Goal: Navigation & Orientation: Find specific page/section

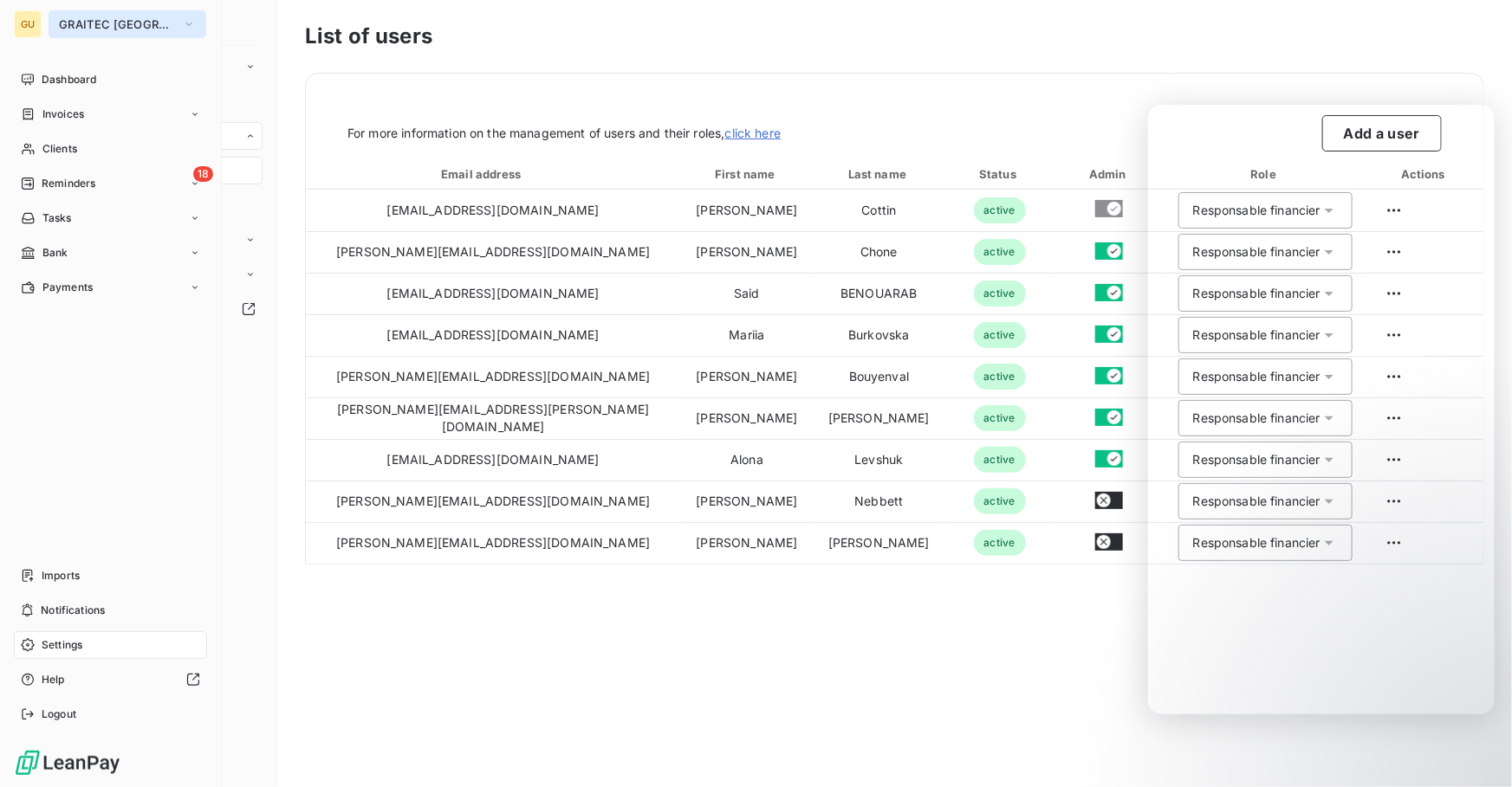
click at [71, 30] on span "GRAITEC [GEOGRAPHIC_DATA]" at bounding box center [116, 24] width 116 height 14
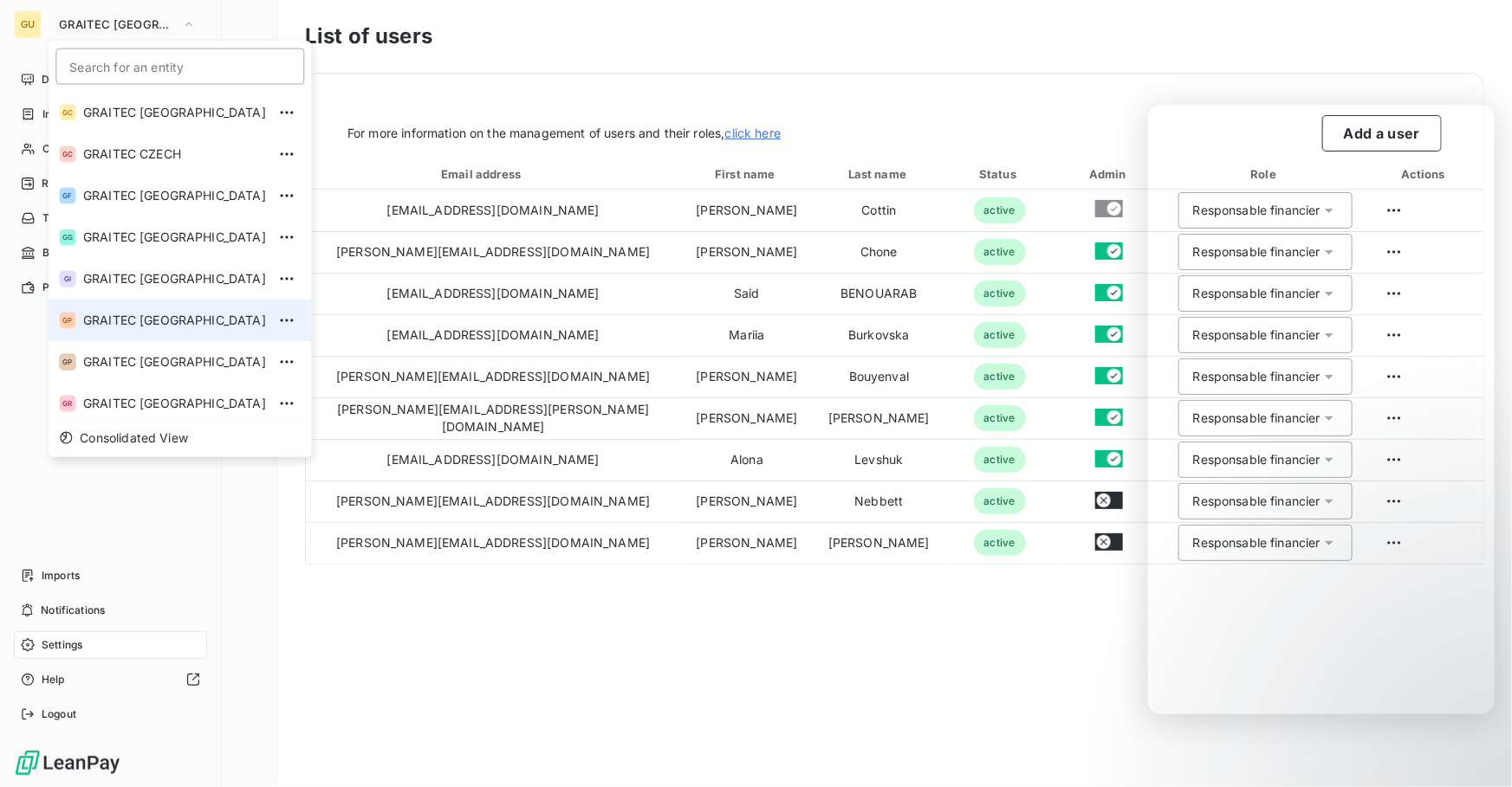
scroll to position [171, 0]
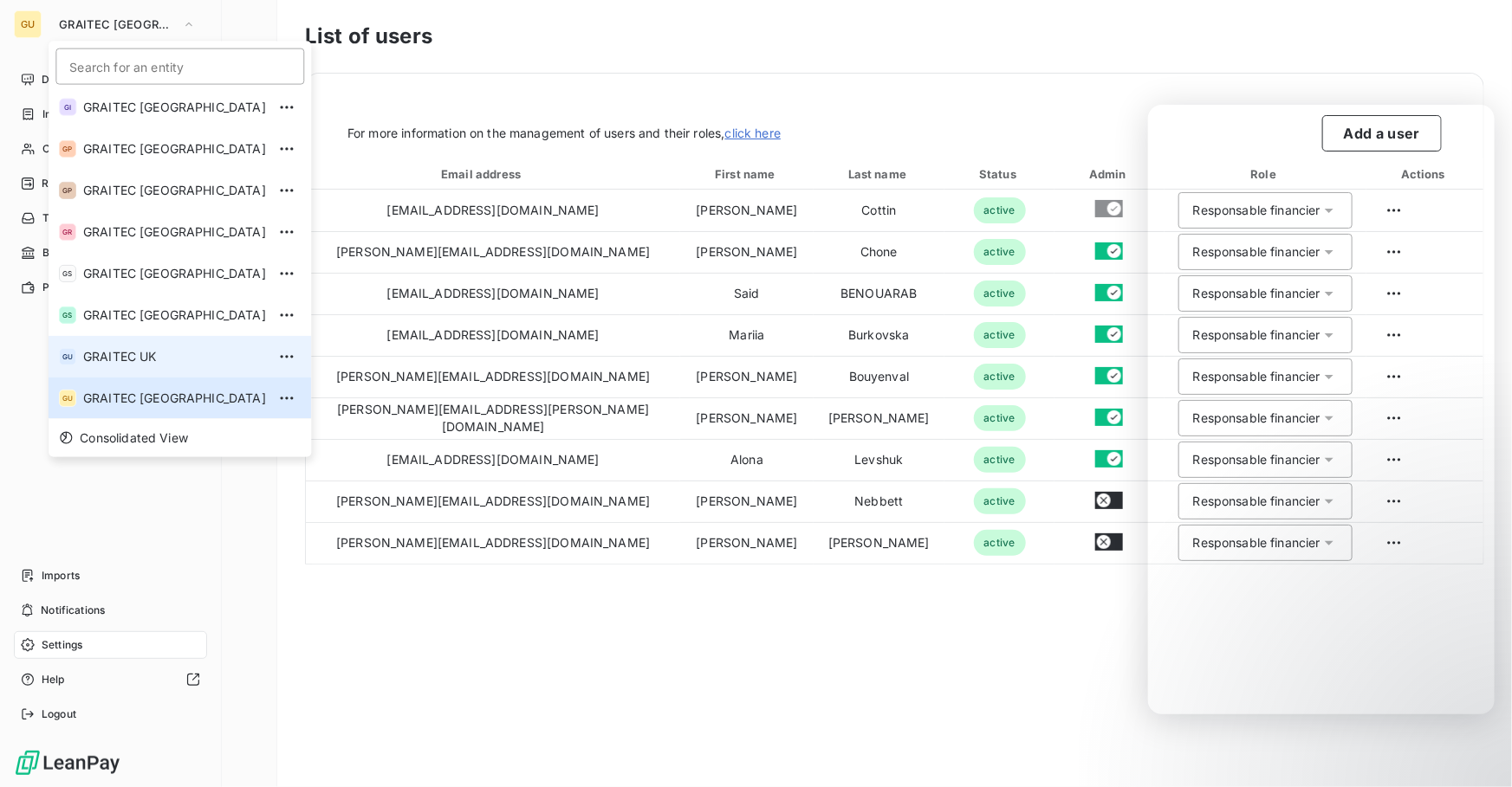
click at [137, 342] on li "GU GRAITEC [GEOGRAPHIC_DATA]" at bounding box center [179, 357] width 263 height 42
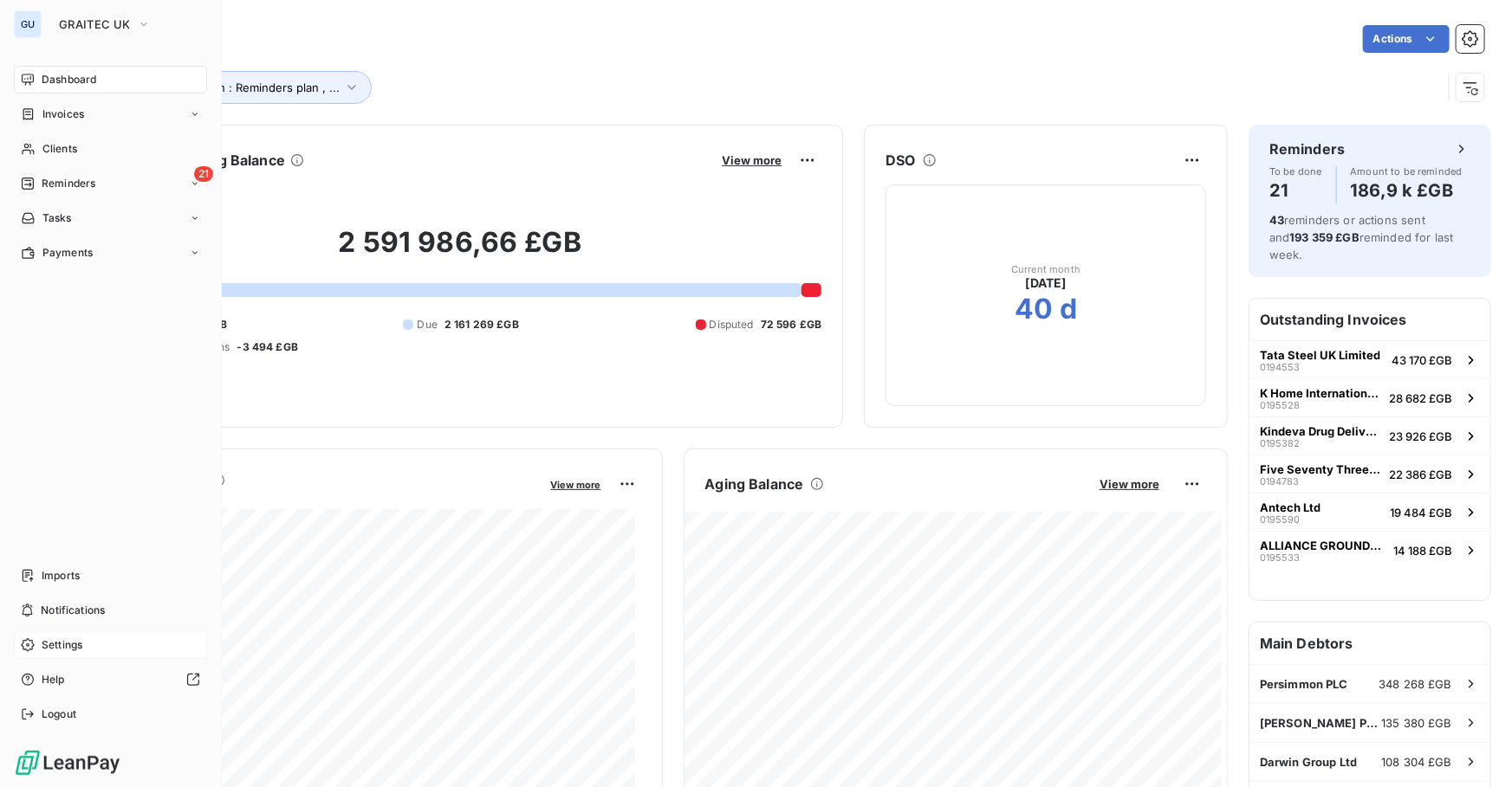
click at [57, 643] on span "Settings" at bounding box center [61, 645] width 41 height 16
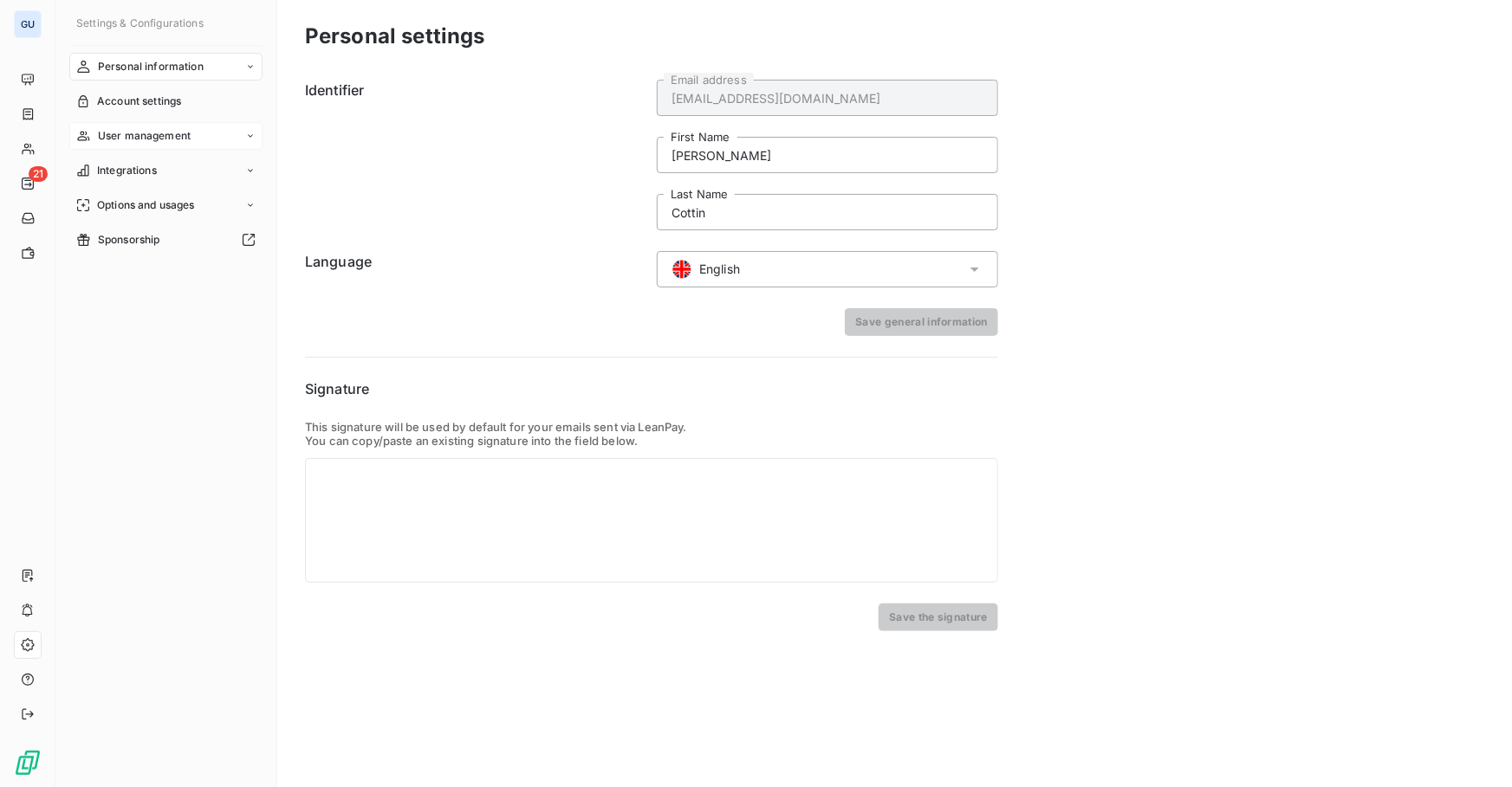
click at [117, 135] on span "User management" at bounding box center [145, 136] width 93 height 16
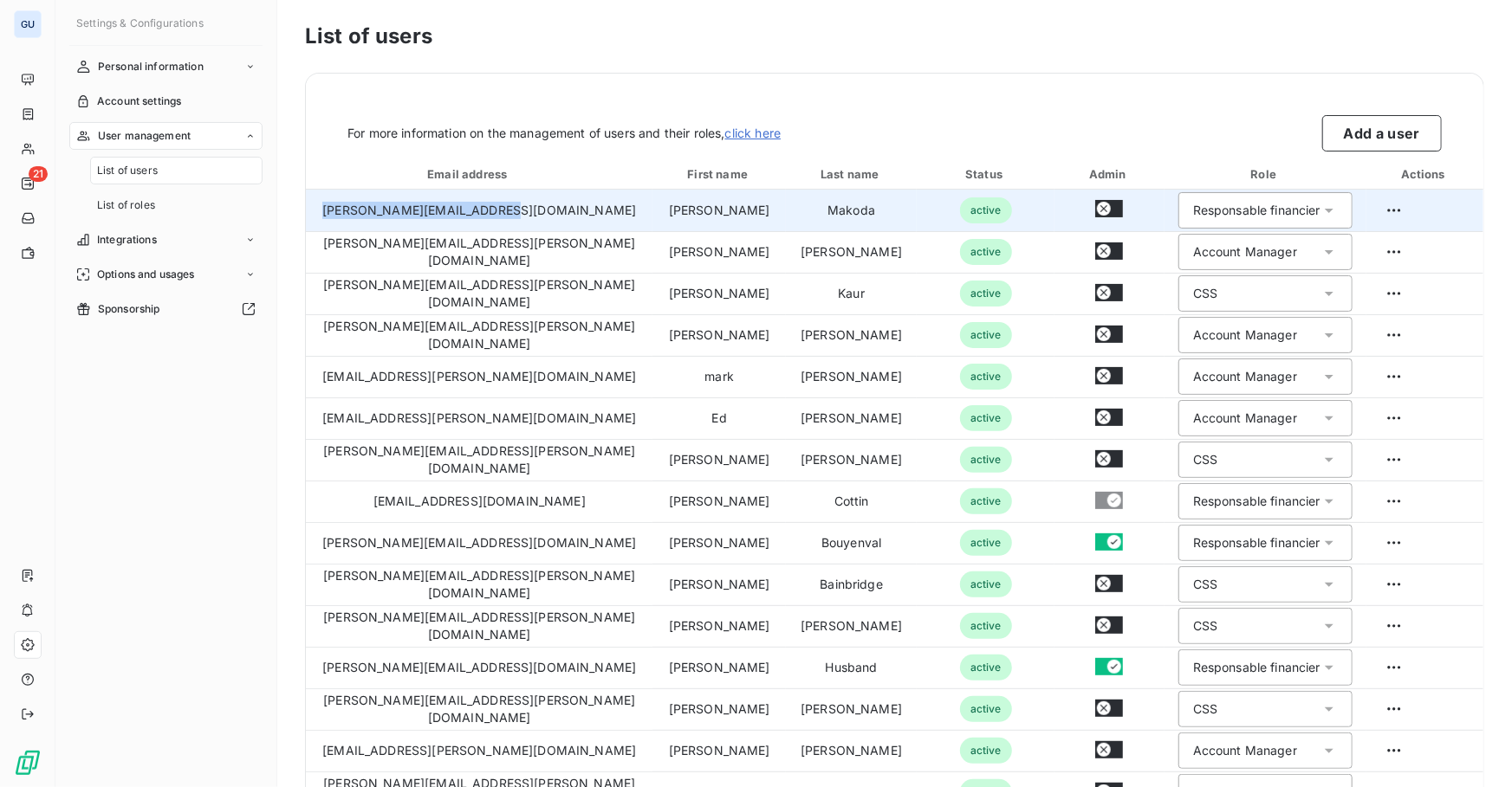
drag, startPoint x: 416, startPoint y: 208, endPoint x: 339, endPoint y: 208, distance: 77.0
click at [339, 208] on td "[PERSON_NAME][EMAIL_ADDRESS][DOMAIN_NAME]" at bounding box center [480, 210] width 347 height 42
copy td "[PERSON_NAME][EMAIL_ADDRESS][DOMAIN_NAME]"
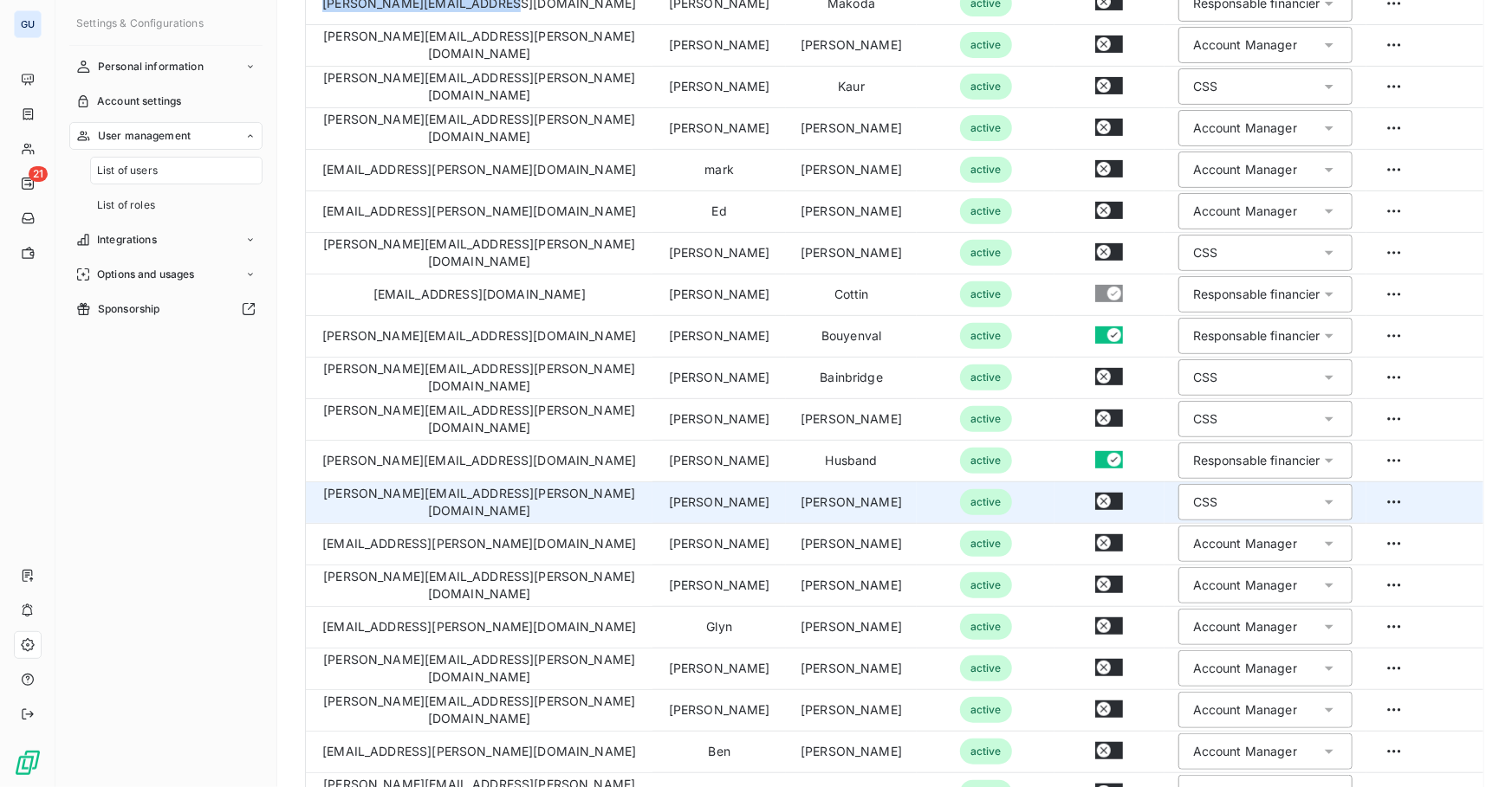
scroll to position [236, 0]
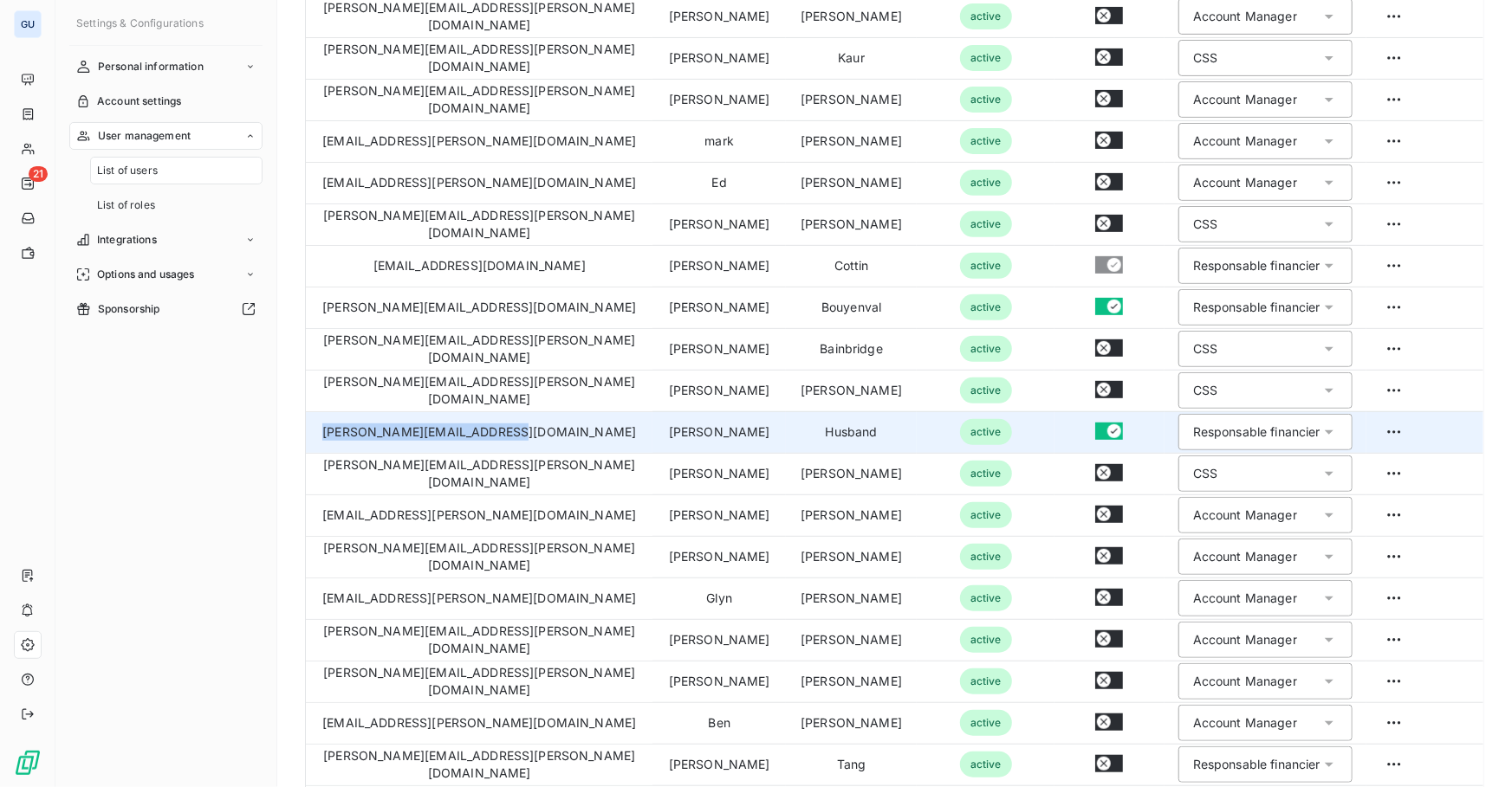
drag, startPoint x: 474, startPoint y: 430, endPoint x: 331, endPoint y: 435, distance: 143.1
click at [331, 435] on td "[PERSON_NAME][EMAIL_ADDRESS][DOMAIN_NAME]" at bounding box center [480, 432] width 347 height 42
copy td "[PERSON_NAME][EMAIL_ADDRESS][DOMAIN_NAME]"
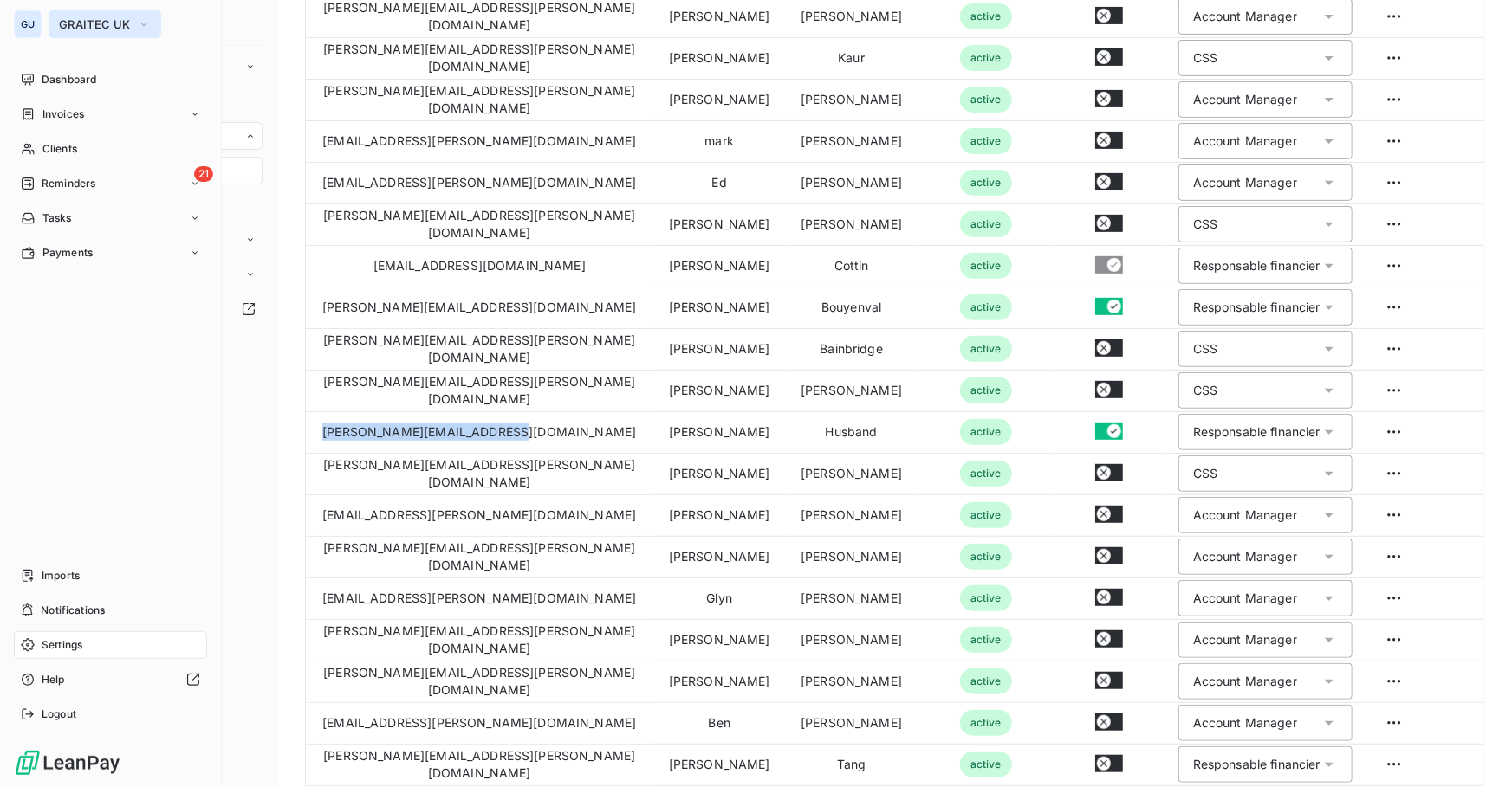
click at [81, 18] on span "GRAITEC UK" at bounding box center [94, 24] width 71 height 14
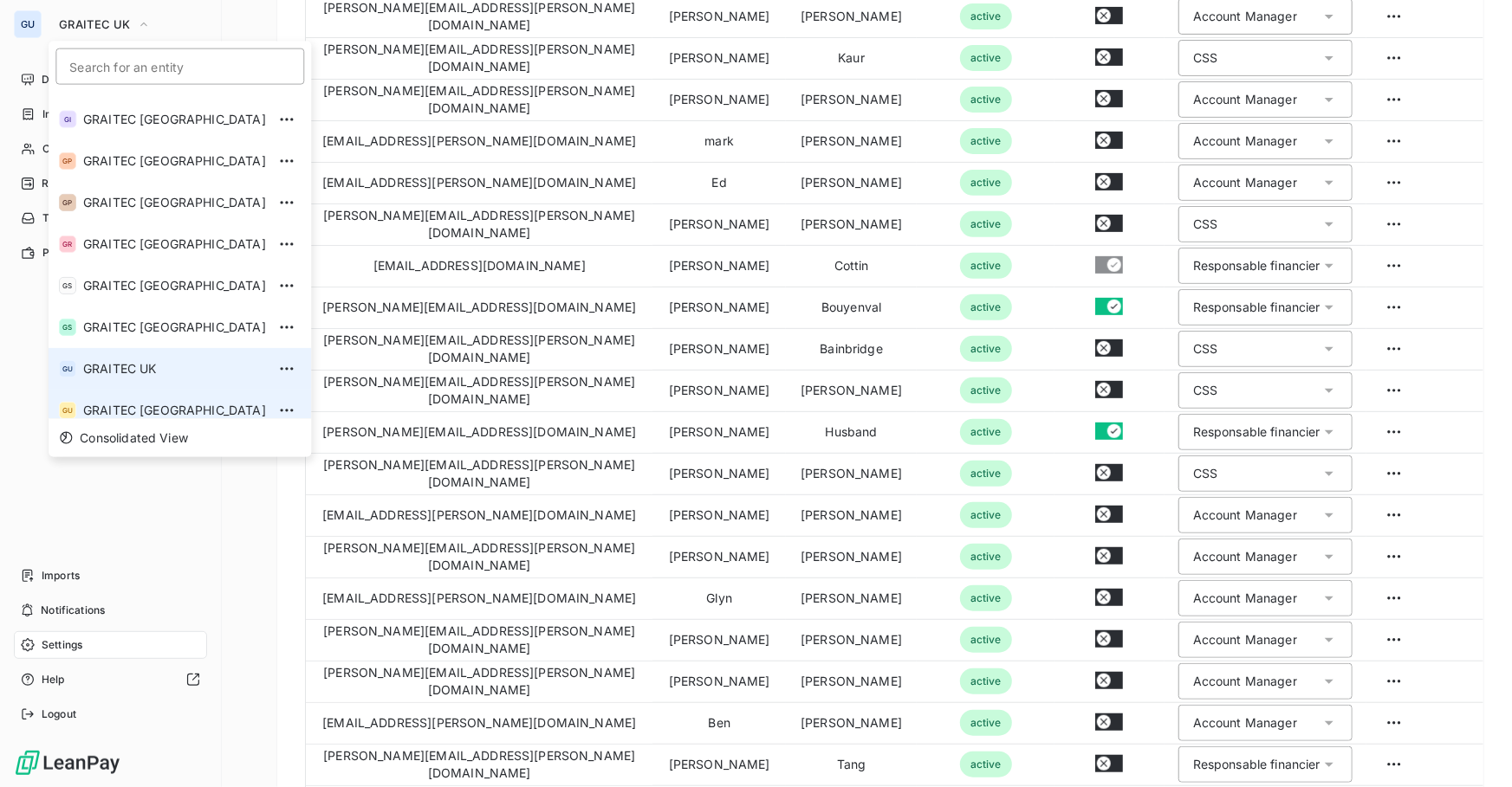
scroll to position [171, 0]
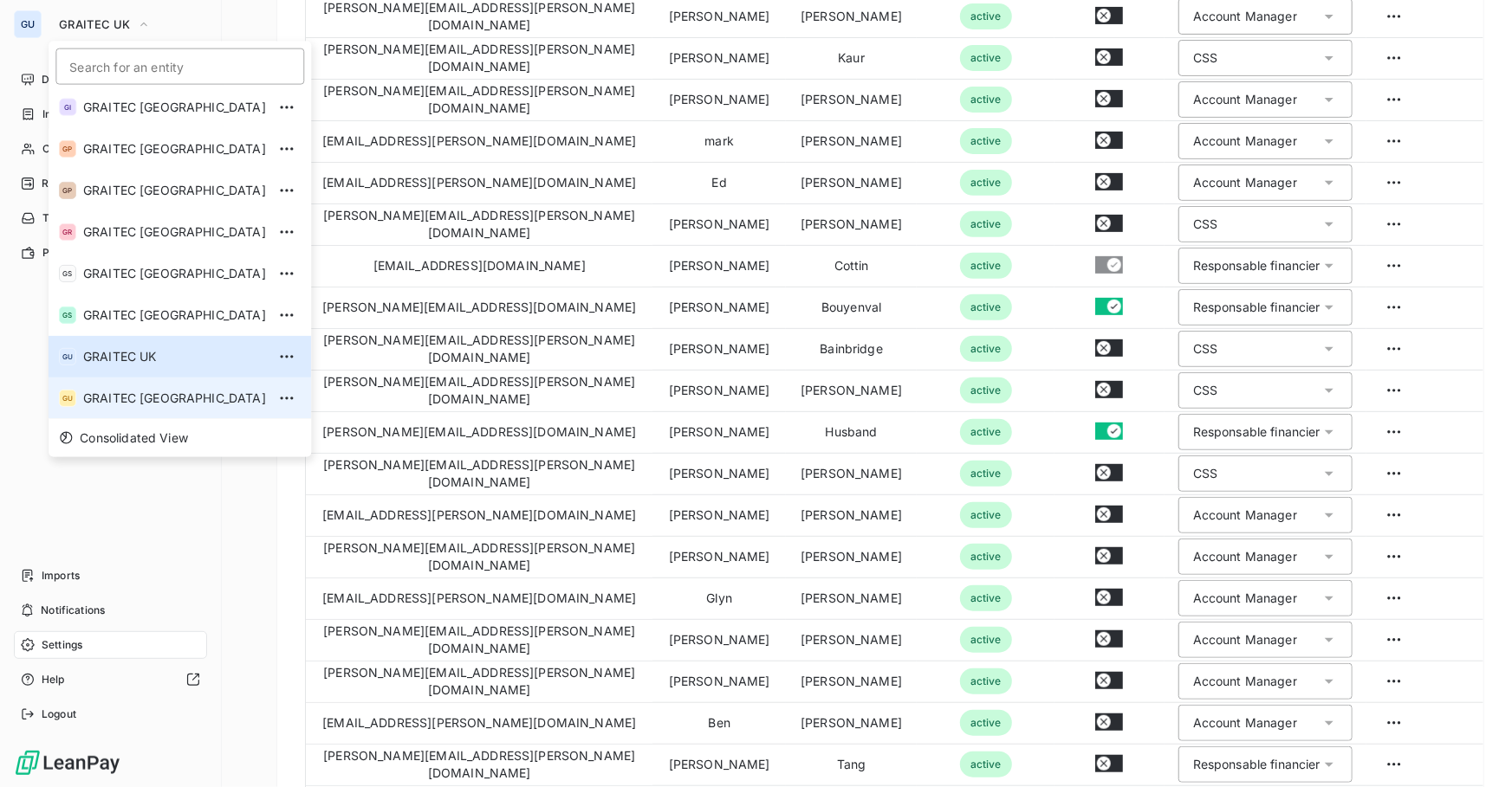
click at [155, 394] on span "GRAITEC [GEOGRAPHIC_DATA]" at bounding box center [174, 397] width 182 height 17
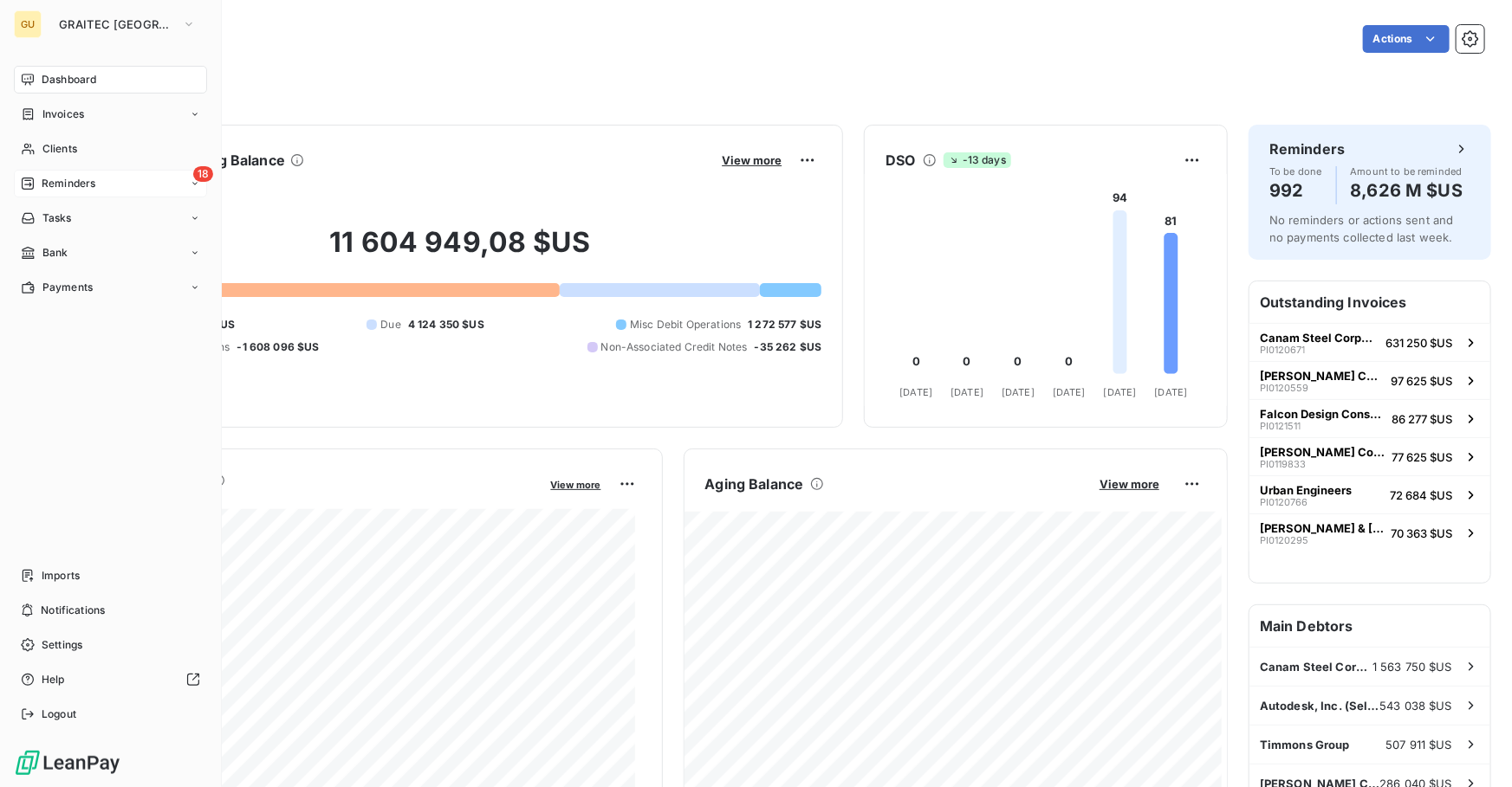
click at [74, 176] on span "Reminders" at bounding box center [68, 183] width 54 height 16
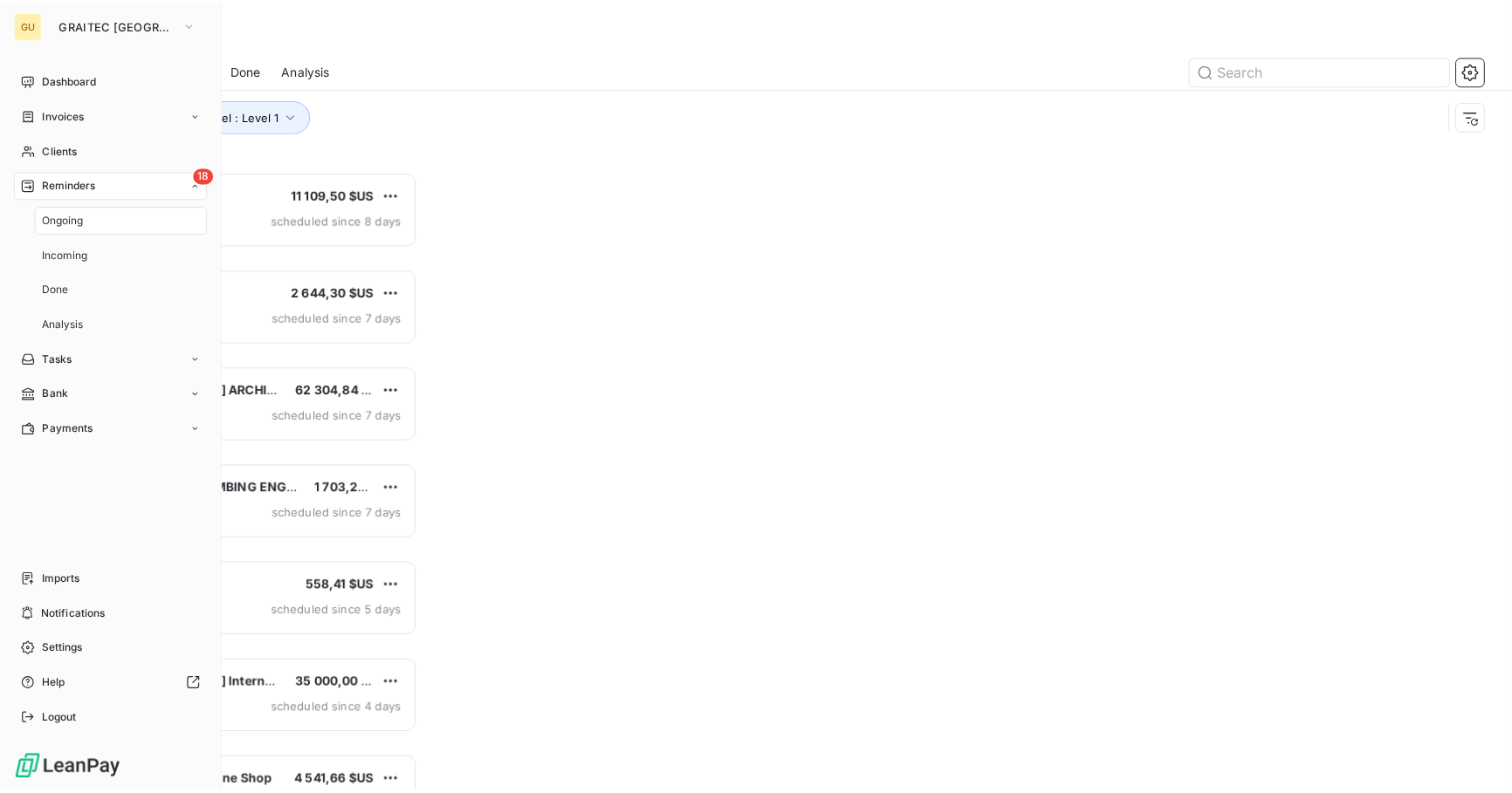
scroll to position [611, 325]
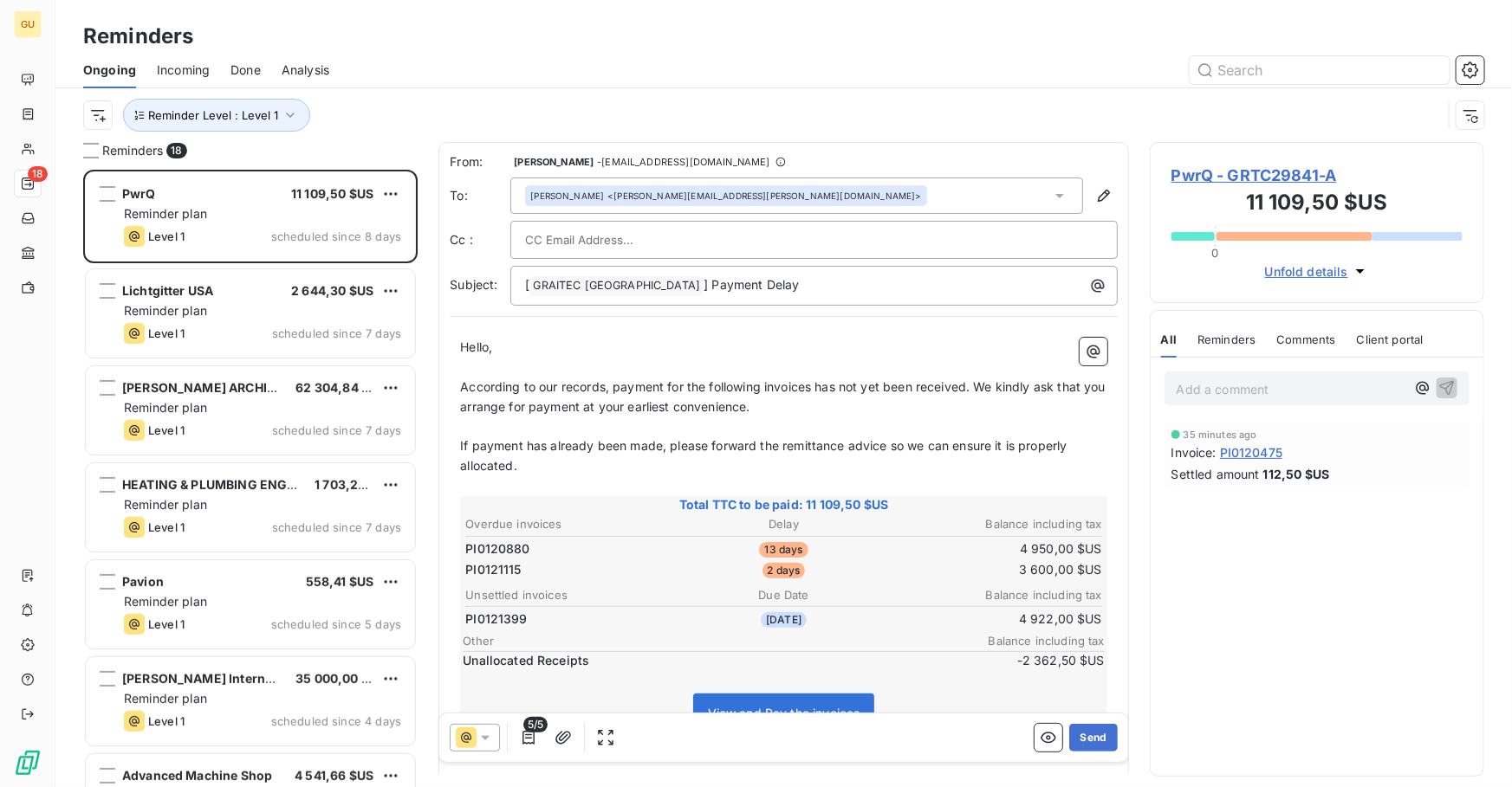
click at [251, 62] on span "Done" at bounding box center [245, 69] width 31 height 17
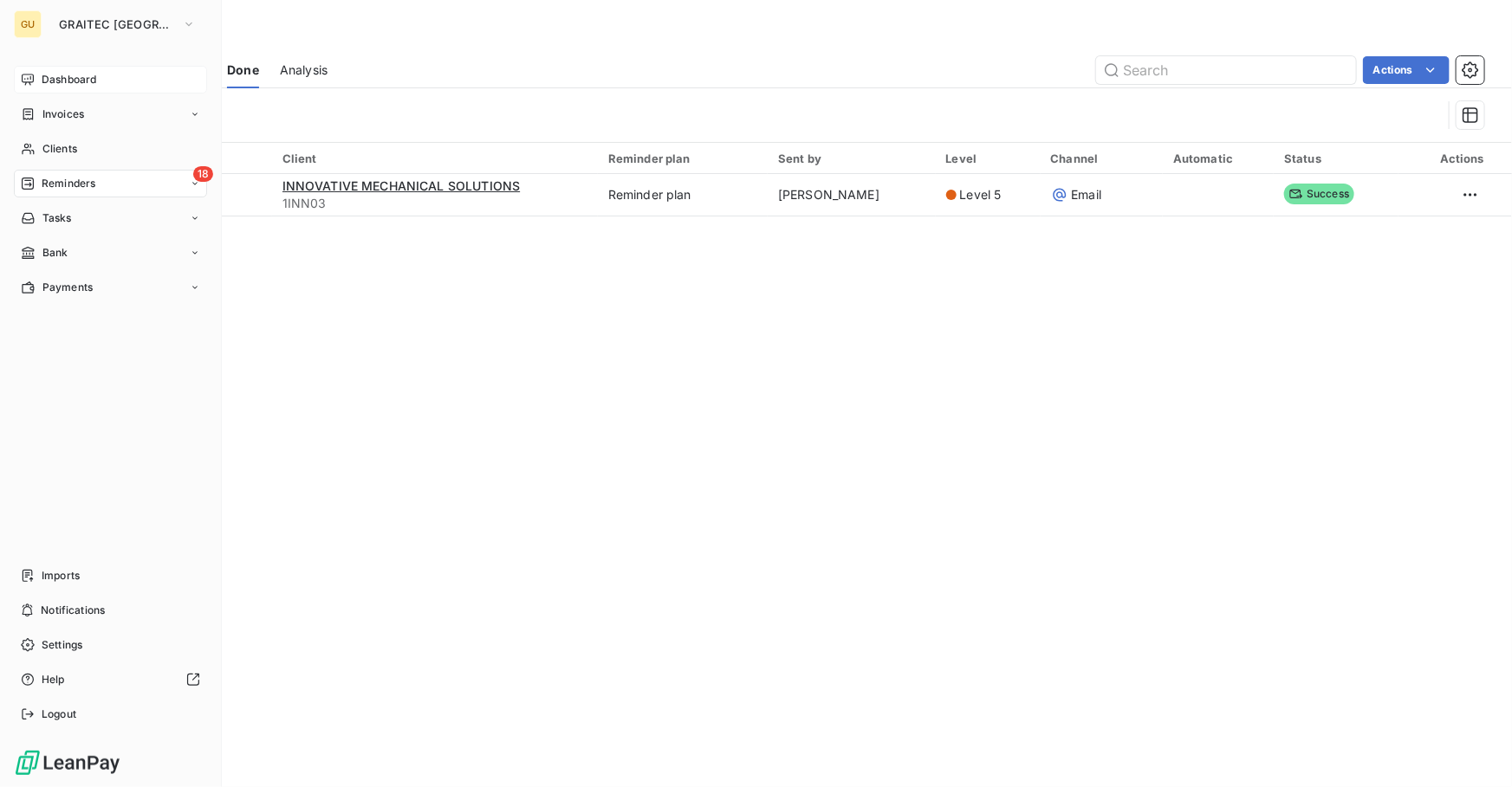
click at [72, 80] on span "Dashboard" at bounding box center [68, 80] width 55 height 16
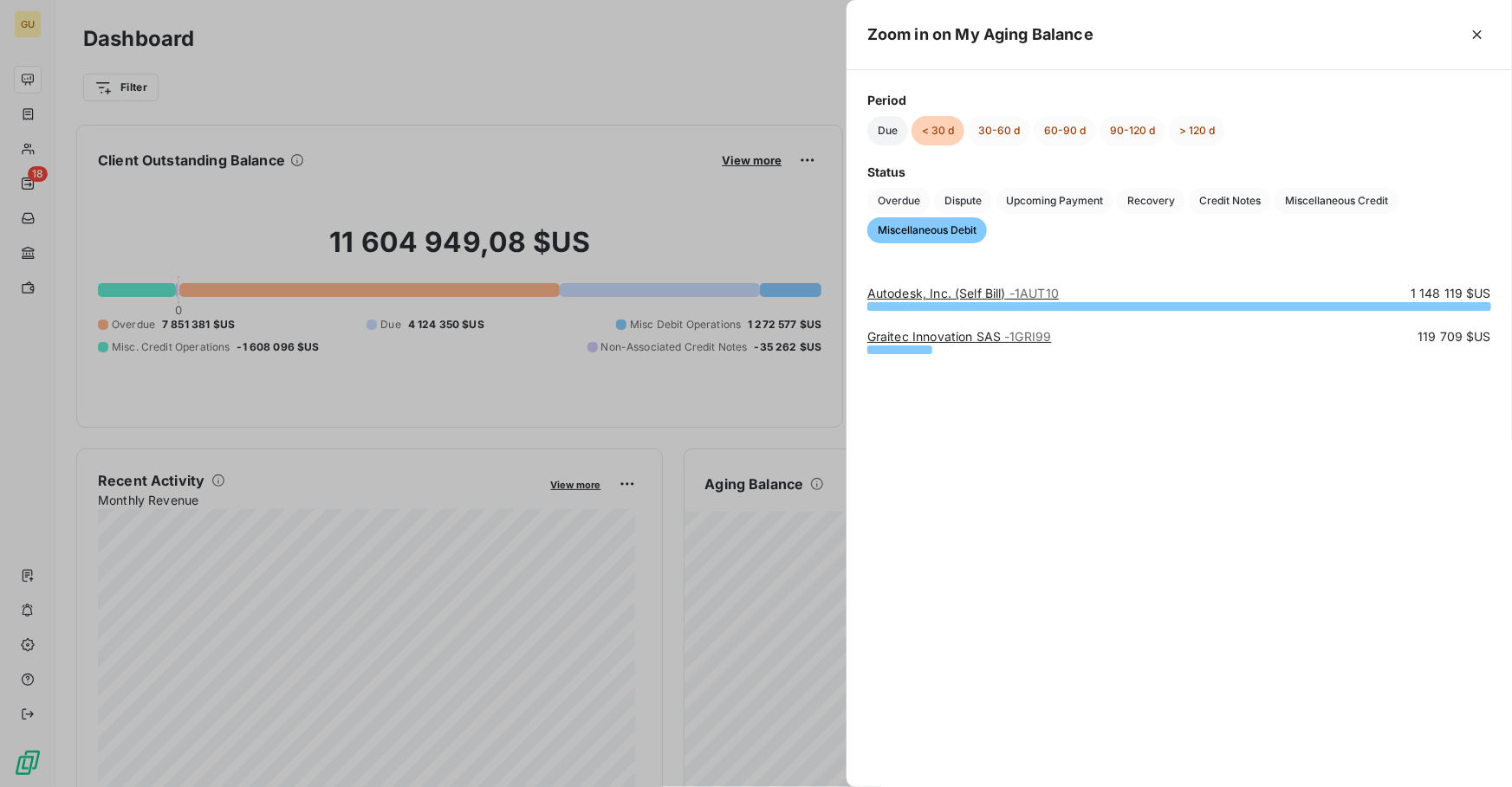
click at [886, 124] on button "Due" at bounding box center [887, 131] width 41 height 30
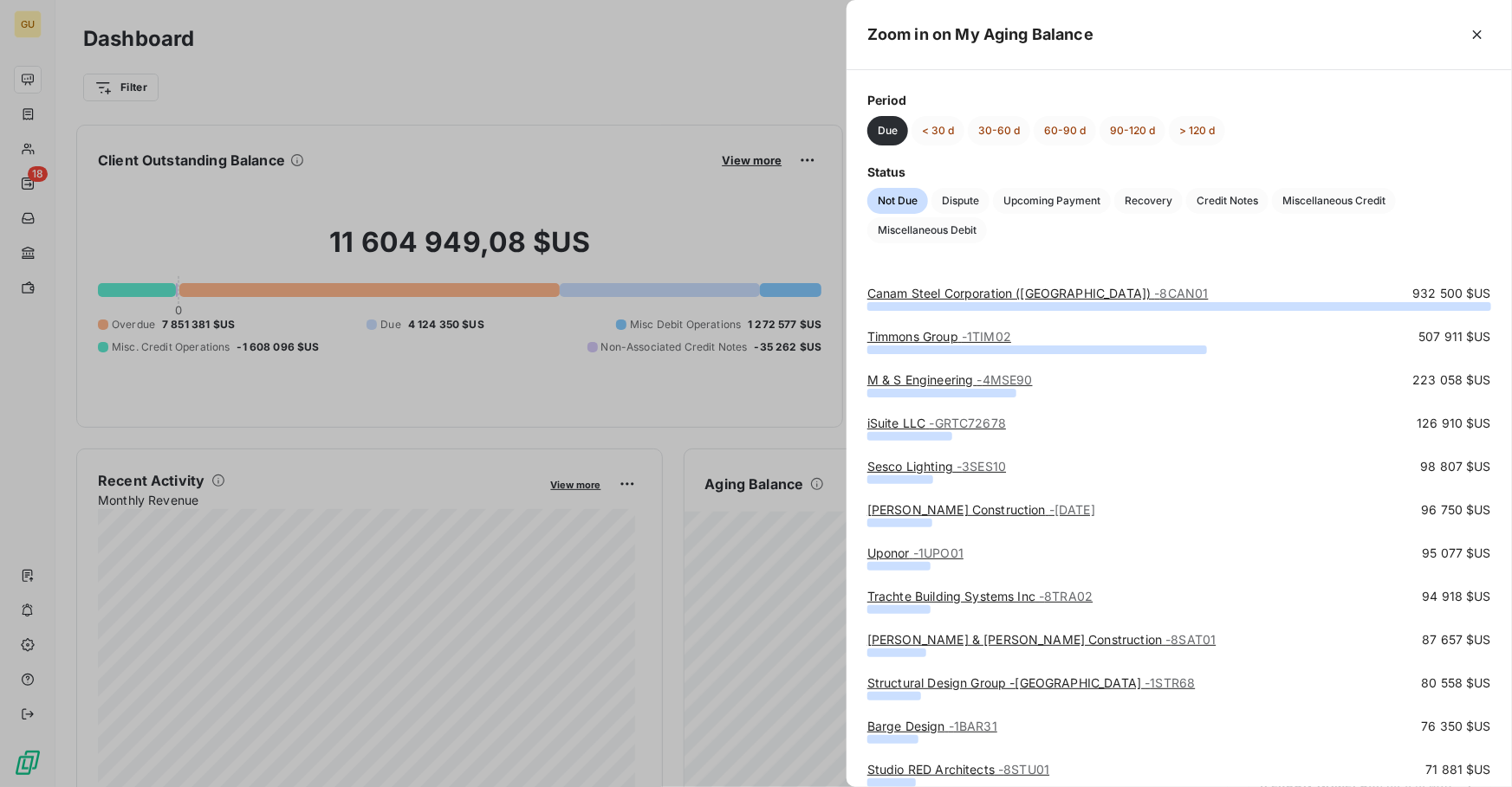
click at [919, 287] on link "Canam Steel Corporation ([GEOGRAPHIC_DATA]) - 8CAN01" at bounding box center [1038, 292] width 341 height 15
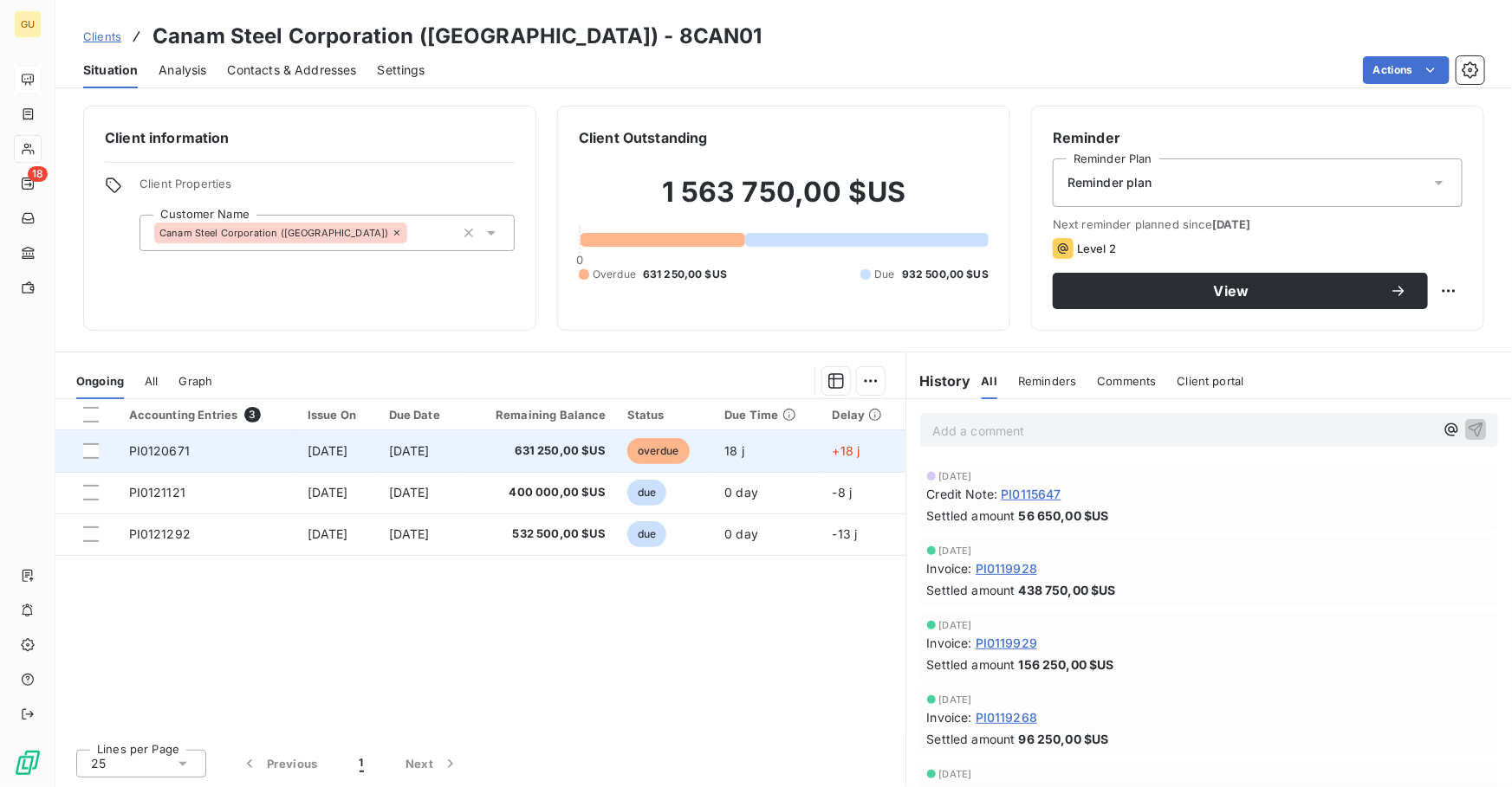
click at [463, 455] on td "[DATE]" at bounding box center [420, 451] width 84 height 42
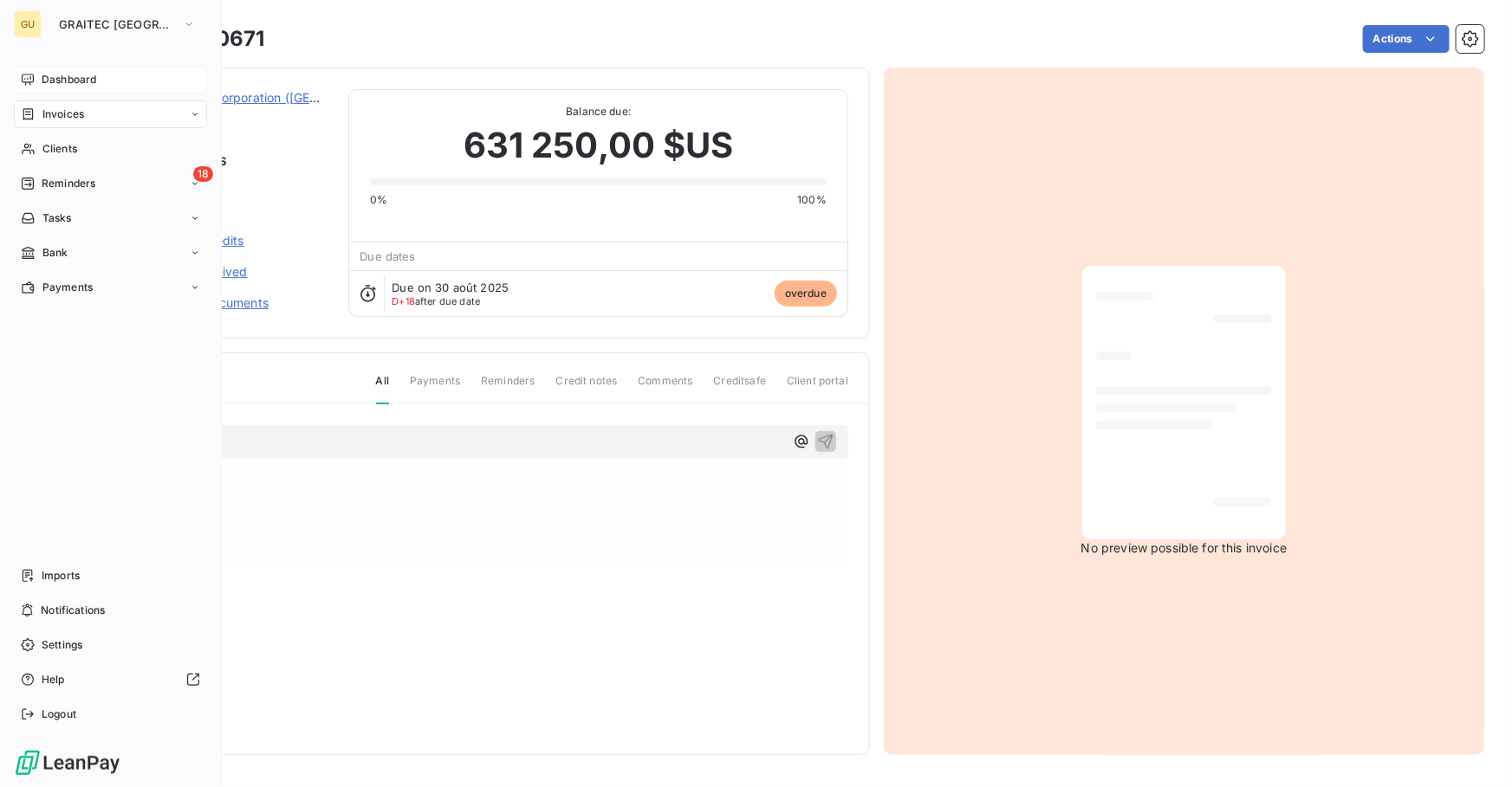
click at [68, 77] on span "Dashboard" at bounding box center [68, 80] width 55 height 16
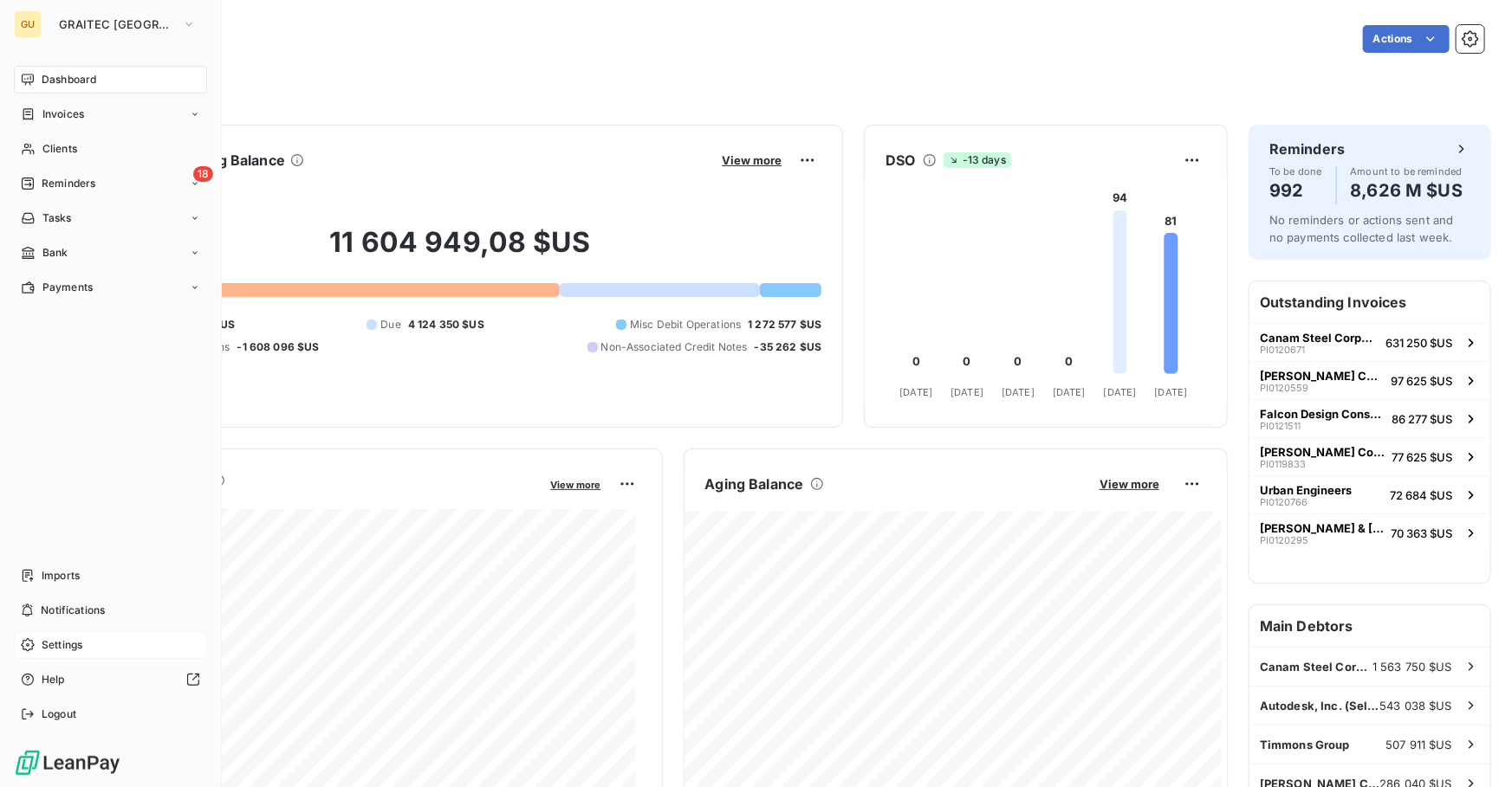
click at [74, 642] on span "Settings" at bounding box center [61, 645] width 41 height 16
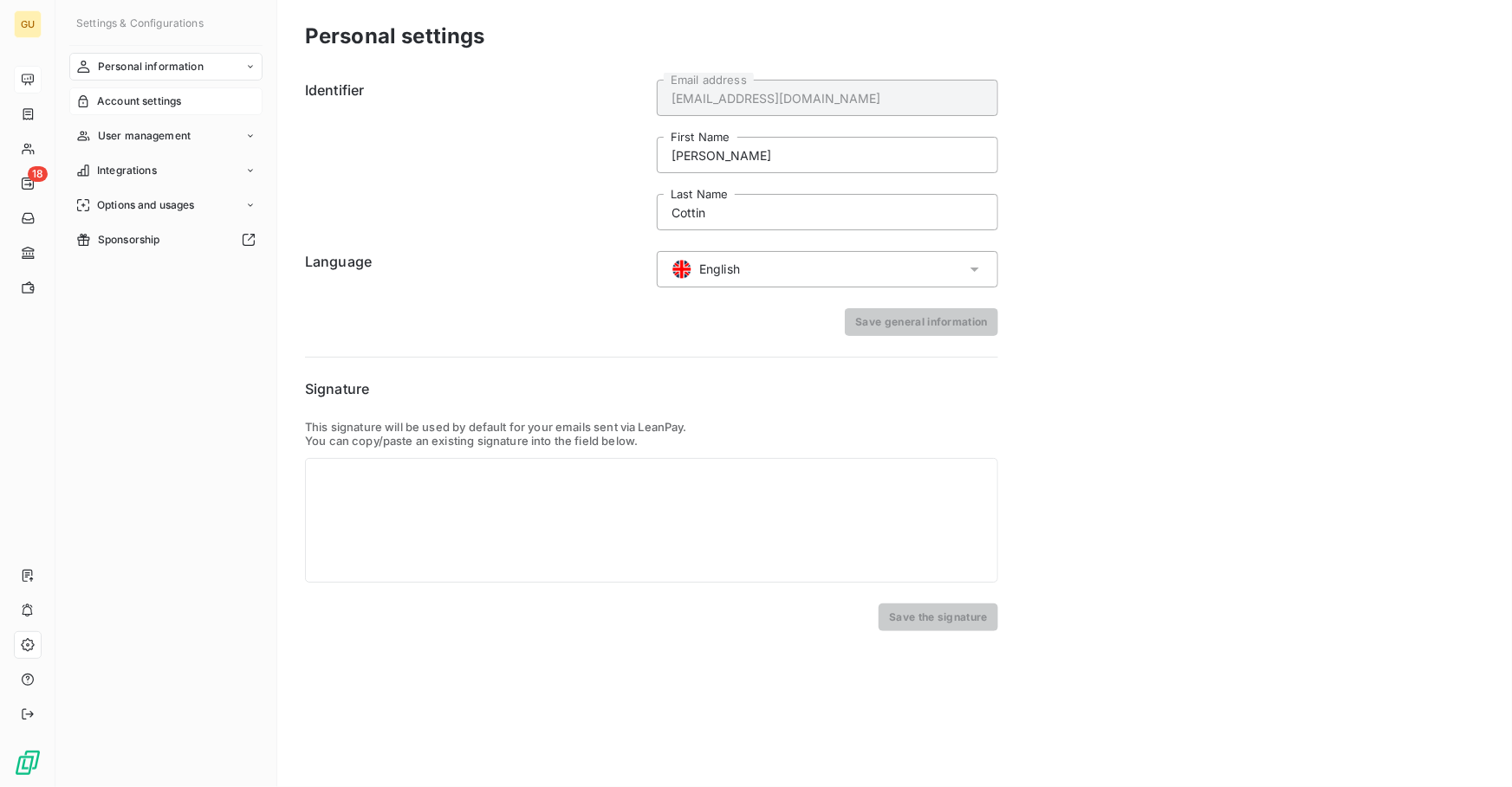
click at [155, 92] on div "Account settings" at bounding box center [166, 101] width 193 height 28
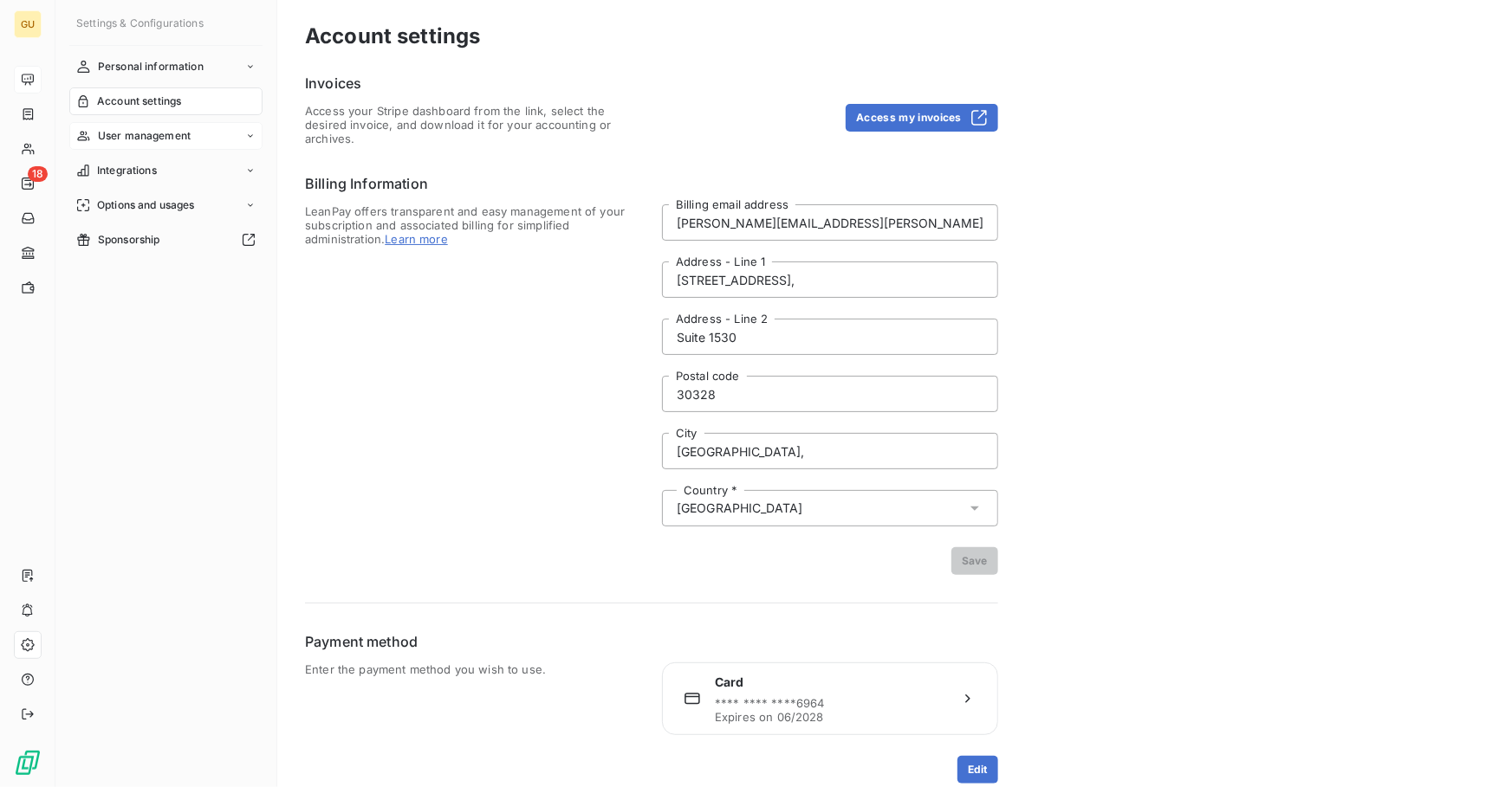
click at [153, 128] on span "User management" at bounding box center [145, 136] width 93 height 16
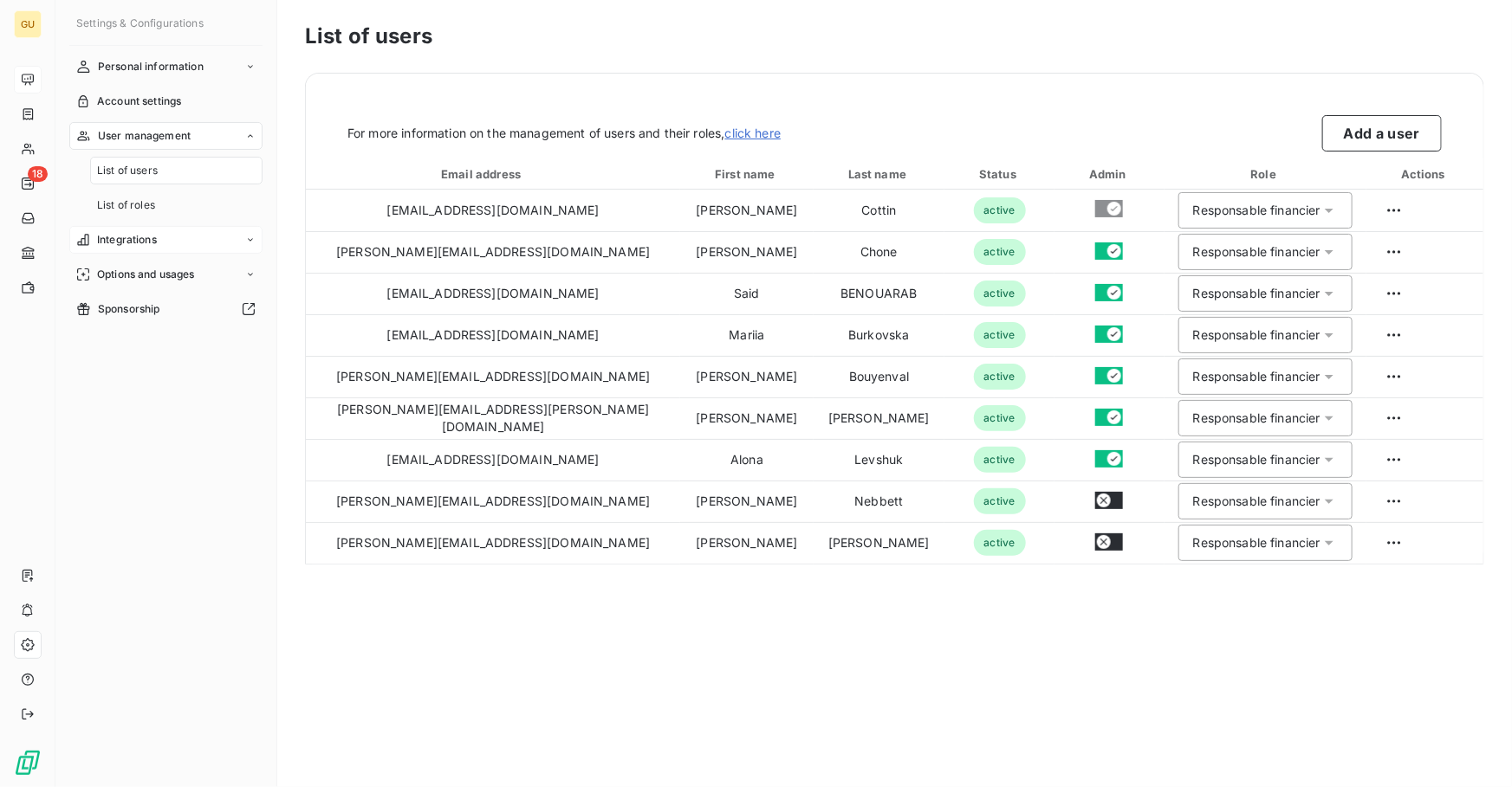
click at [141, 232] on span "Integrations" at bounding box center [127, 240] width 59 height 16
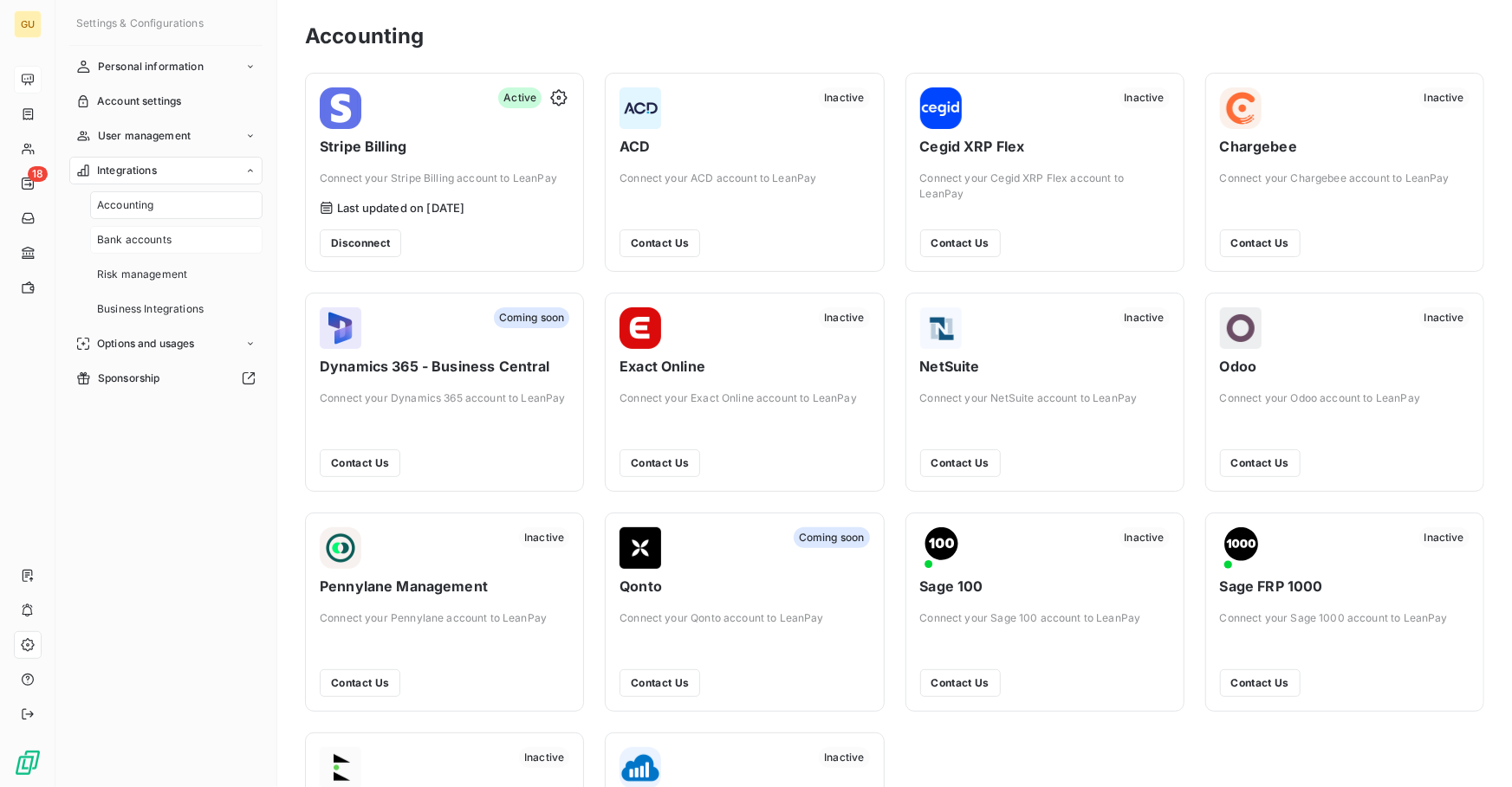
click at [154, 243] on span "Bank accounts" at bounding box center [134, 240] width 74 height 16
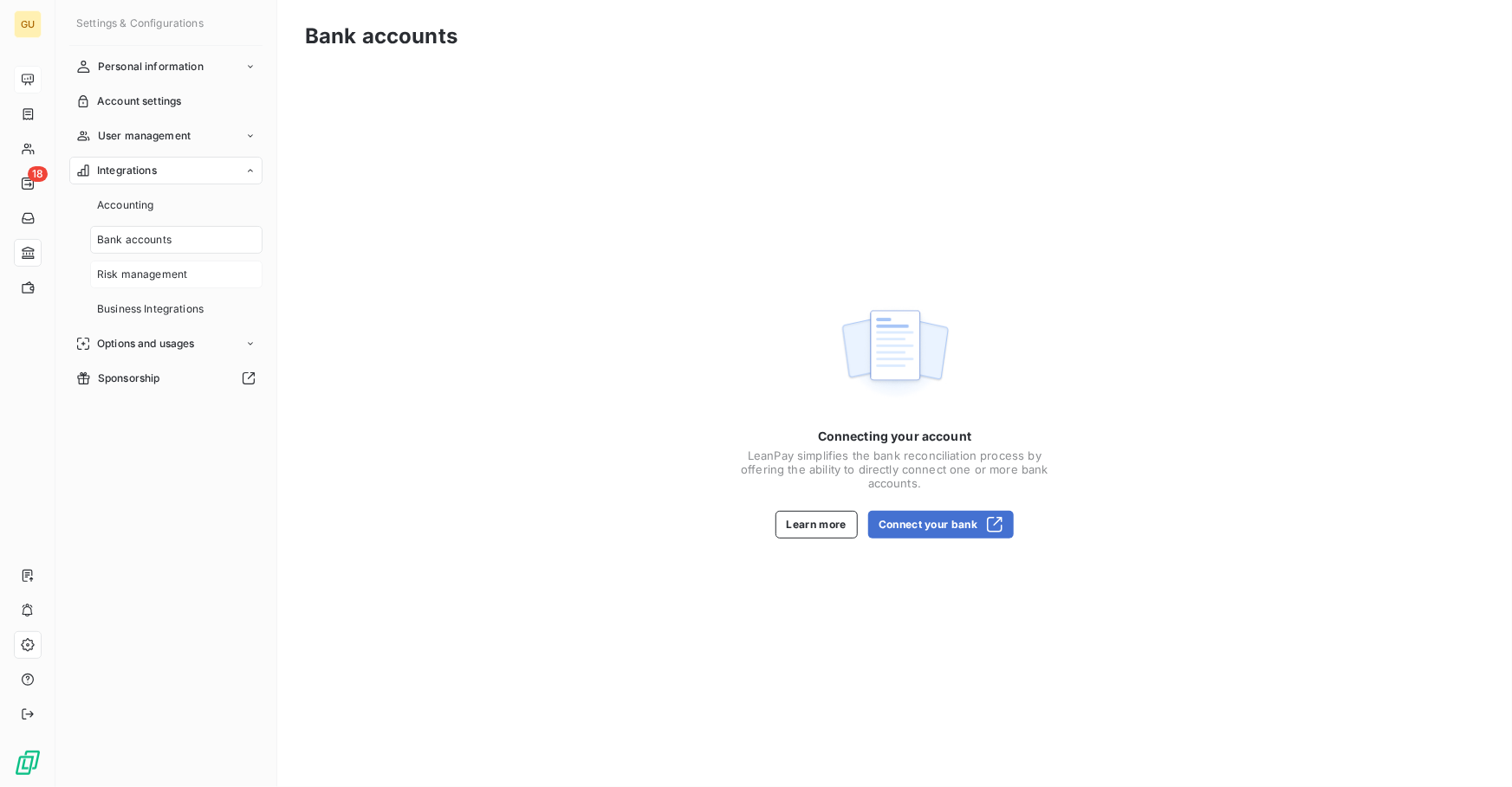
click at [148, 265] on div "Risk management" at bounding box center [176, 275] width 173 height 28
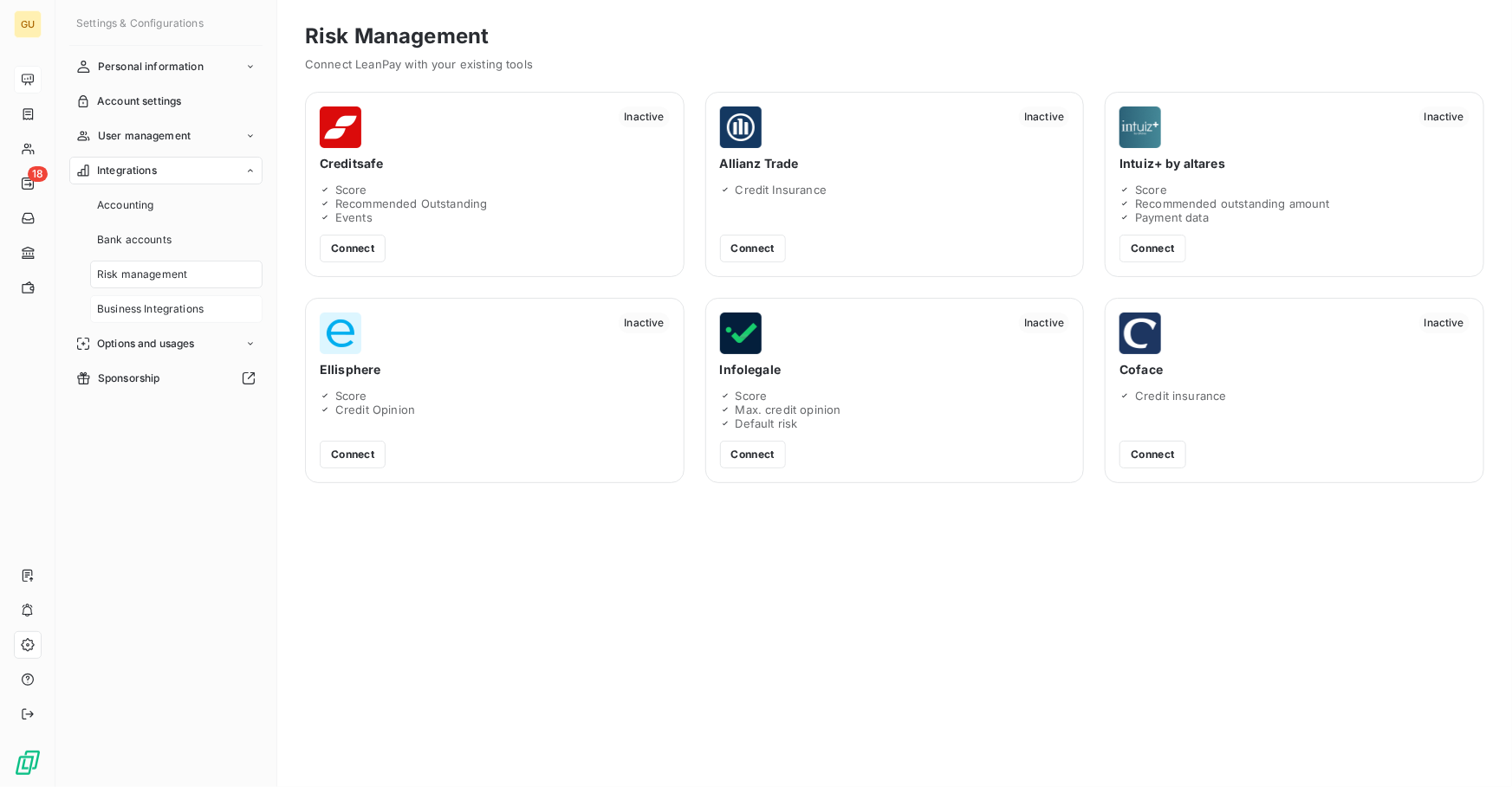
click at [152, 305] on span "Business Integrations" at bounding box center [151, 309] width 107 height 16
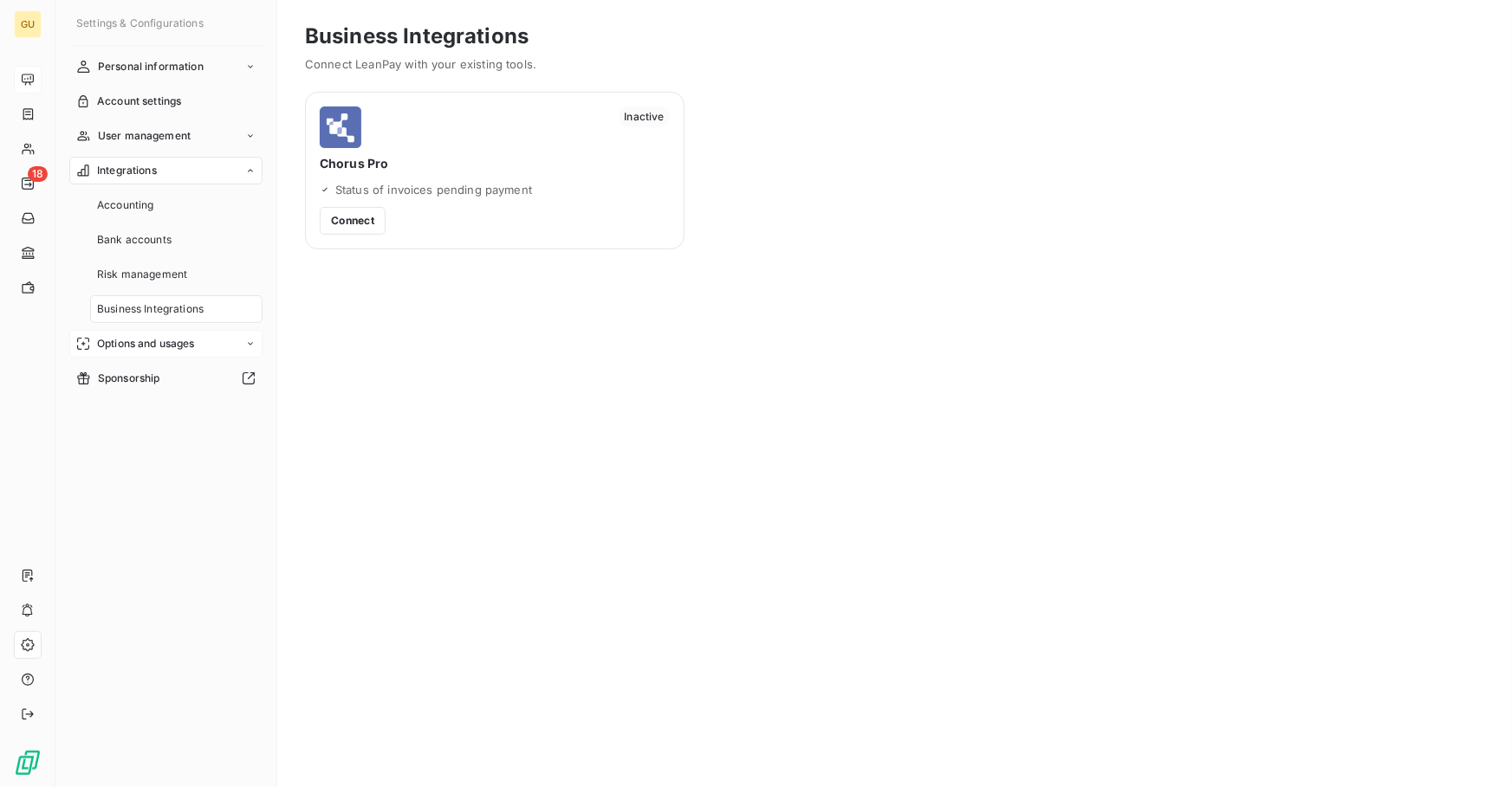
click at [165, 336] on span "Options and usages" at bounding box center [146, 344] width 98 height 16
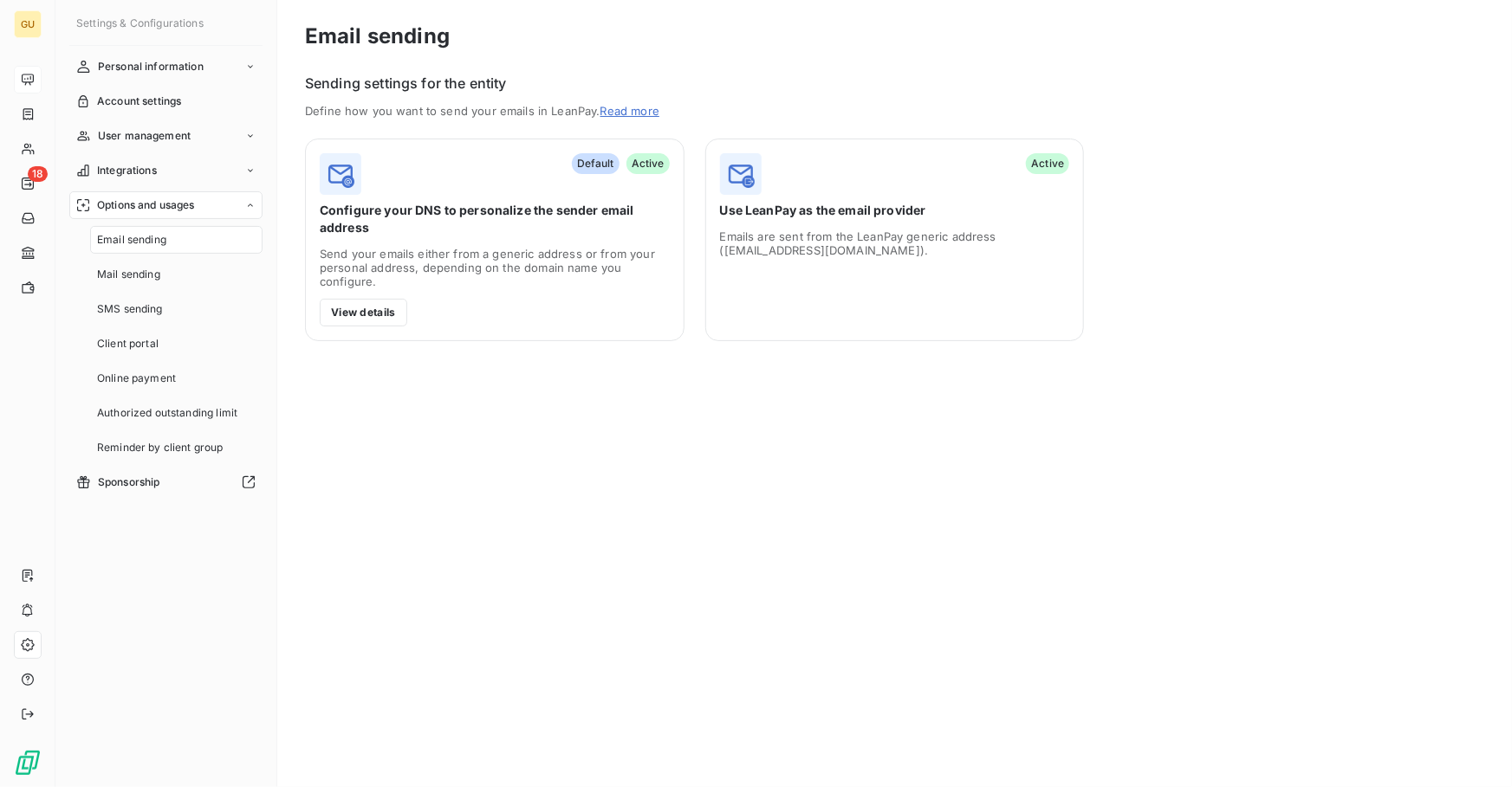
click at [151, 245] on span "Email sending" at bounding box center [132, 240] width 69 height 16
click at [147, 271] on span "Mail sending" at bounding box center [129, 275] width 63 height 16
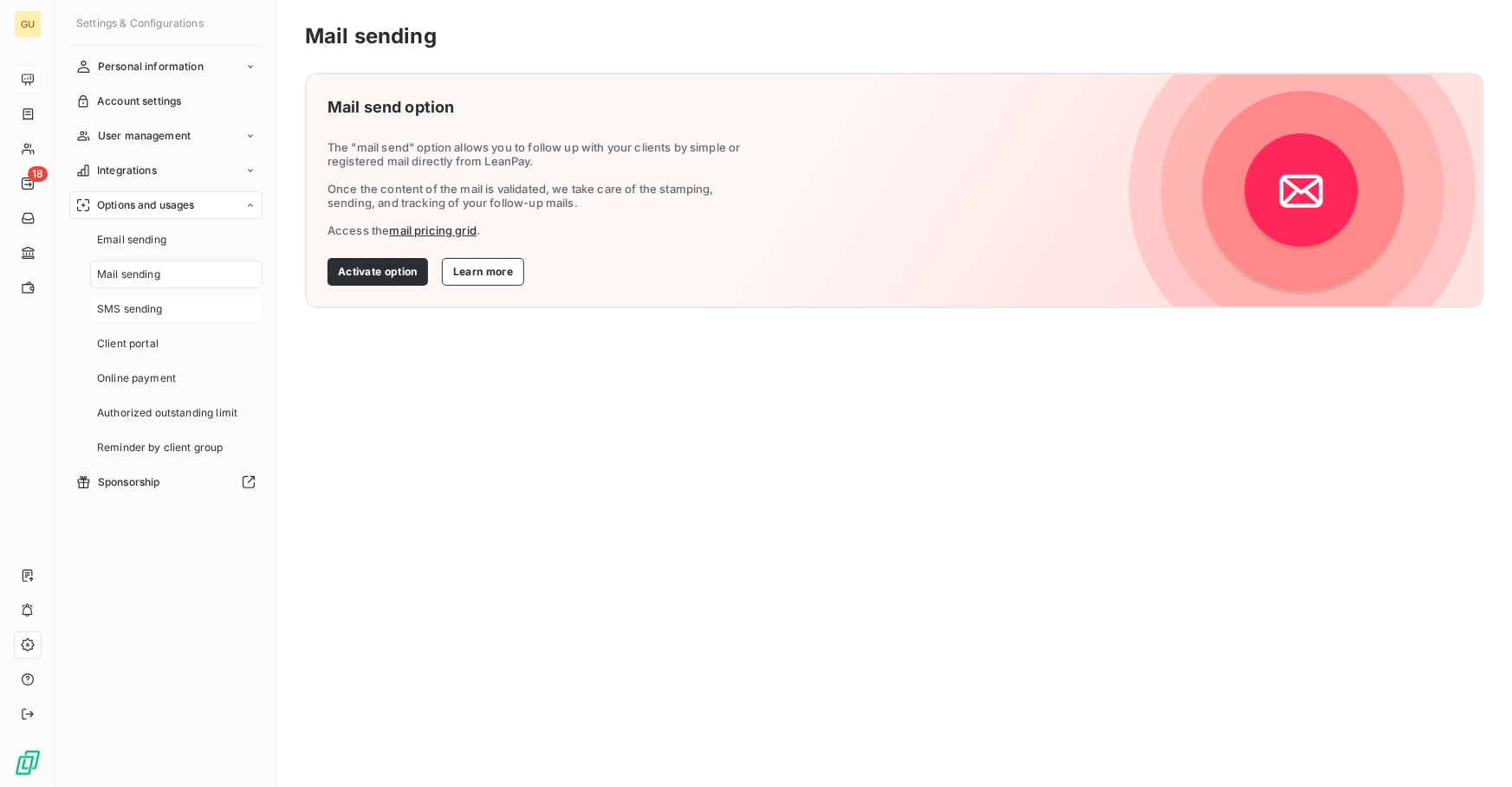
click at [147, 298] on div "SMS sending" at bounding box center [176, 309] width 173 height 28
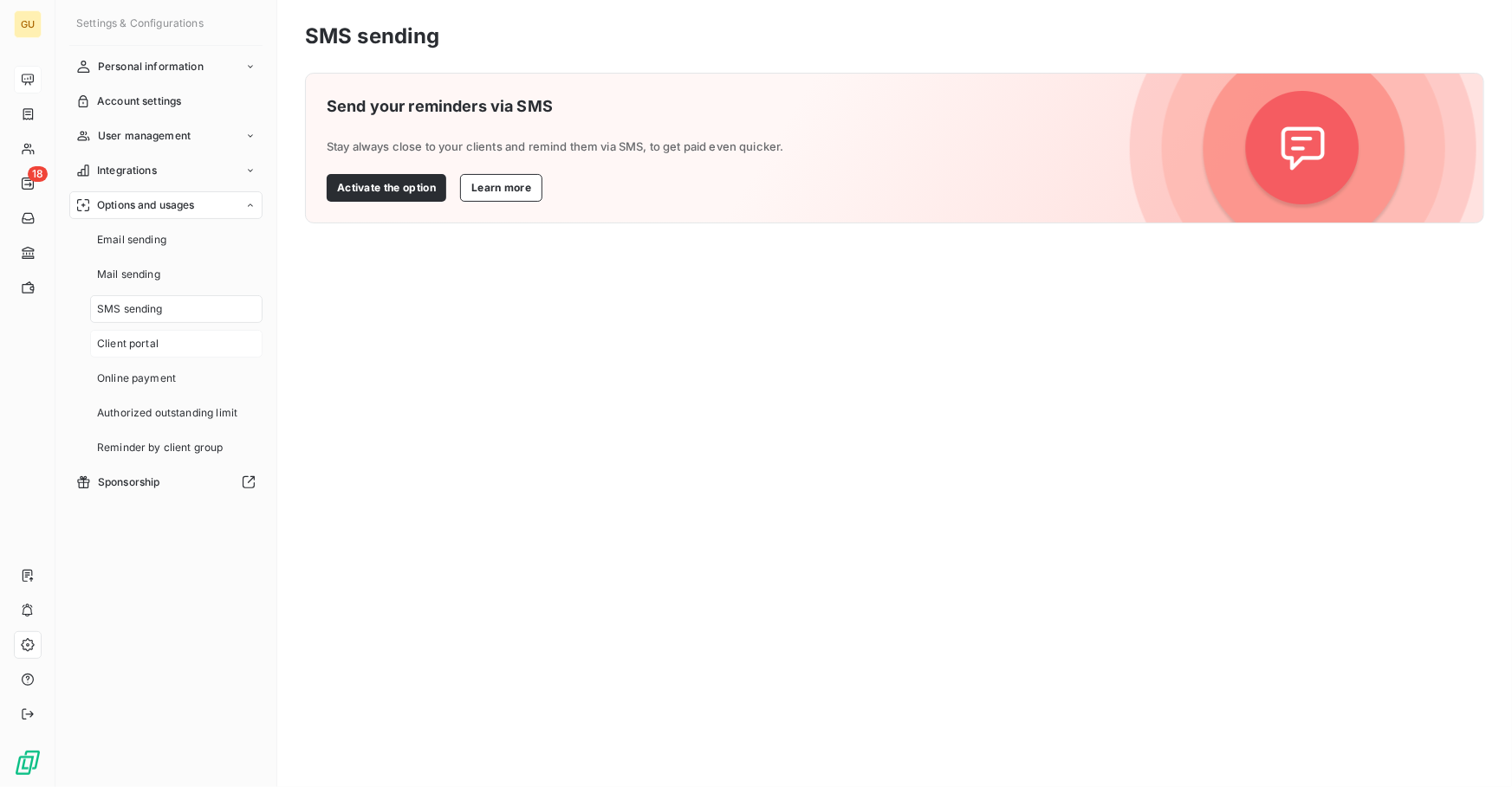
click at [147, 336] on span "Client portal" at bounding box center [128, 344] width 61 height 16
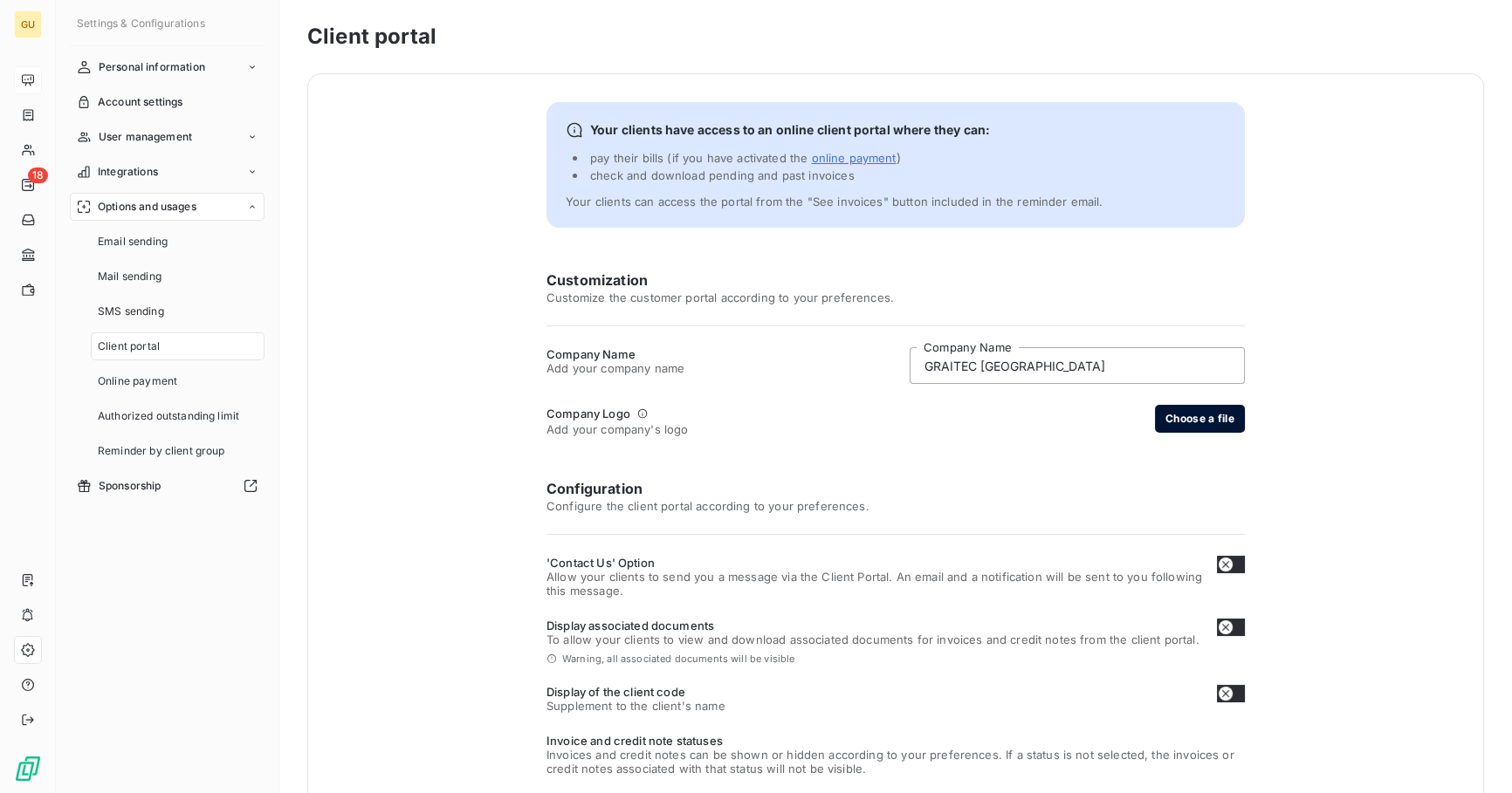
click at [1192, 421] on button "Choose a file" at bounding box center [1199, 419] width 90 height 28
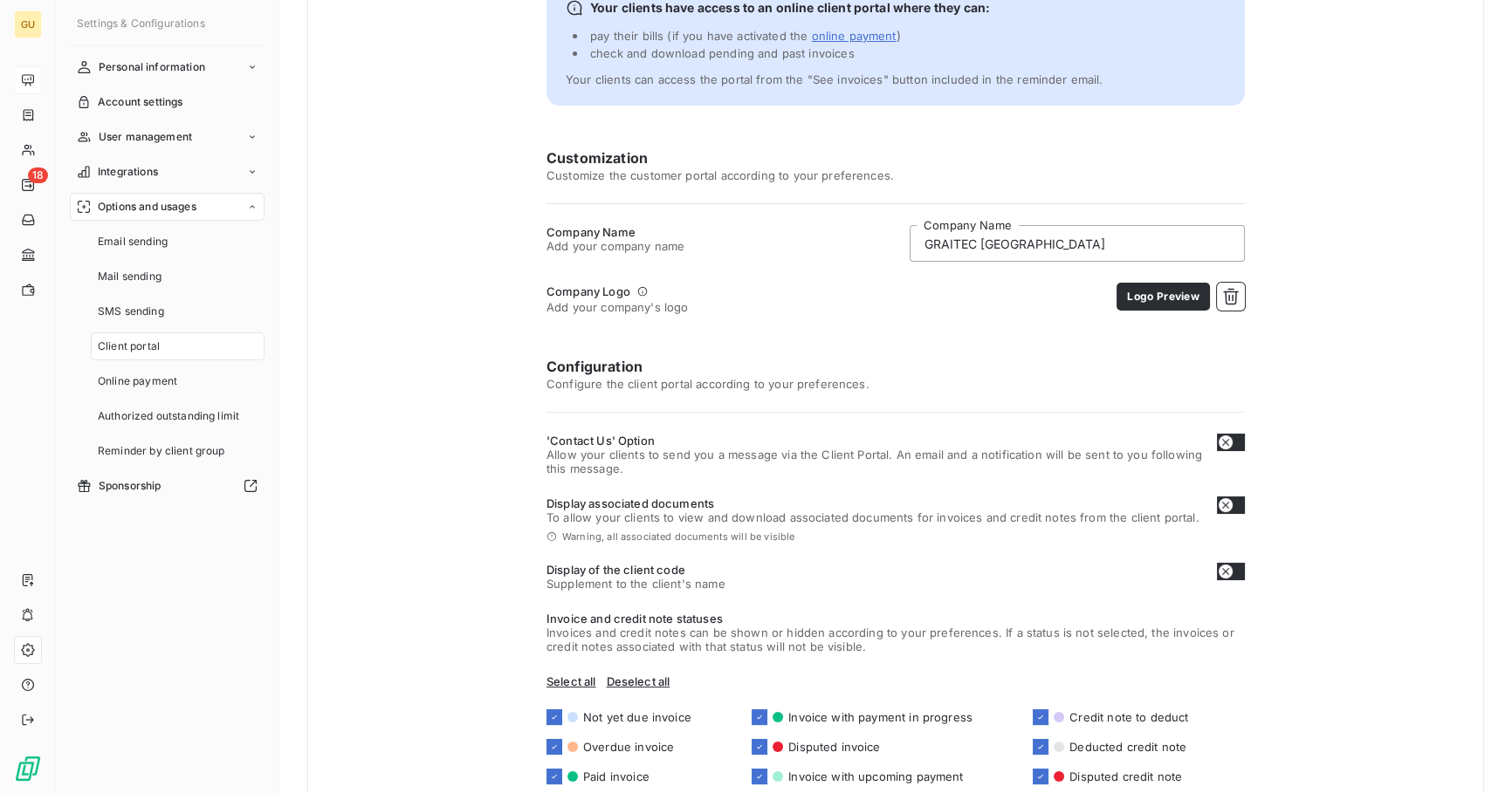
scroll to position [271, 0]
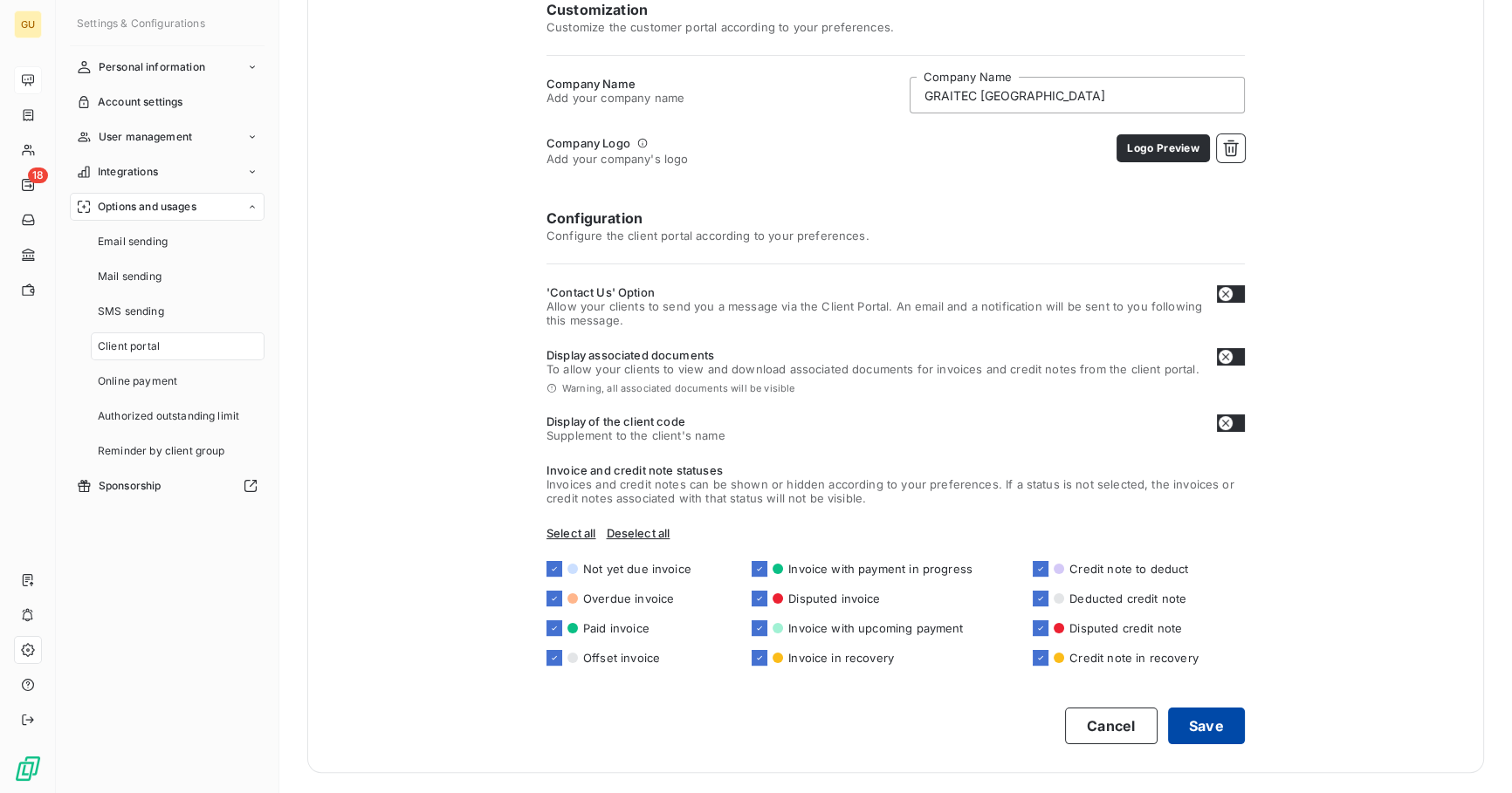
click at [1207, 716] on button "Save" at bounding box center [1205, 726] width 77 height 37
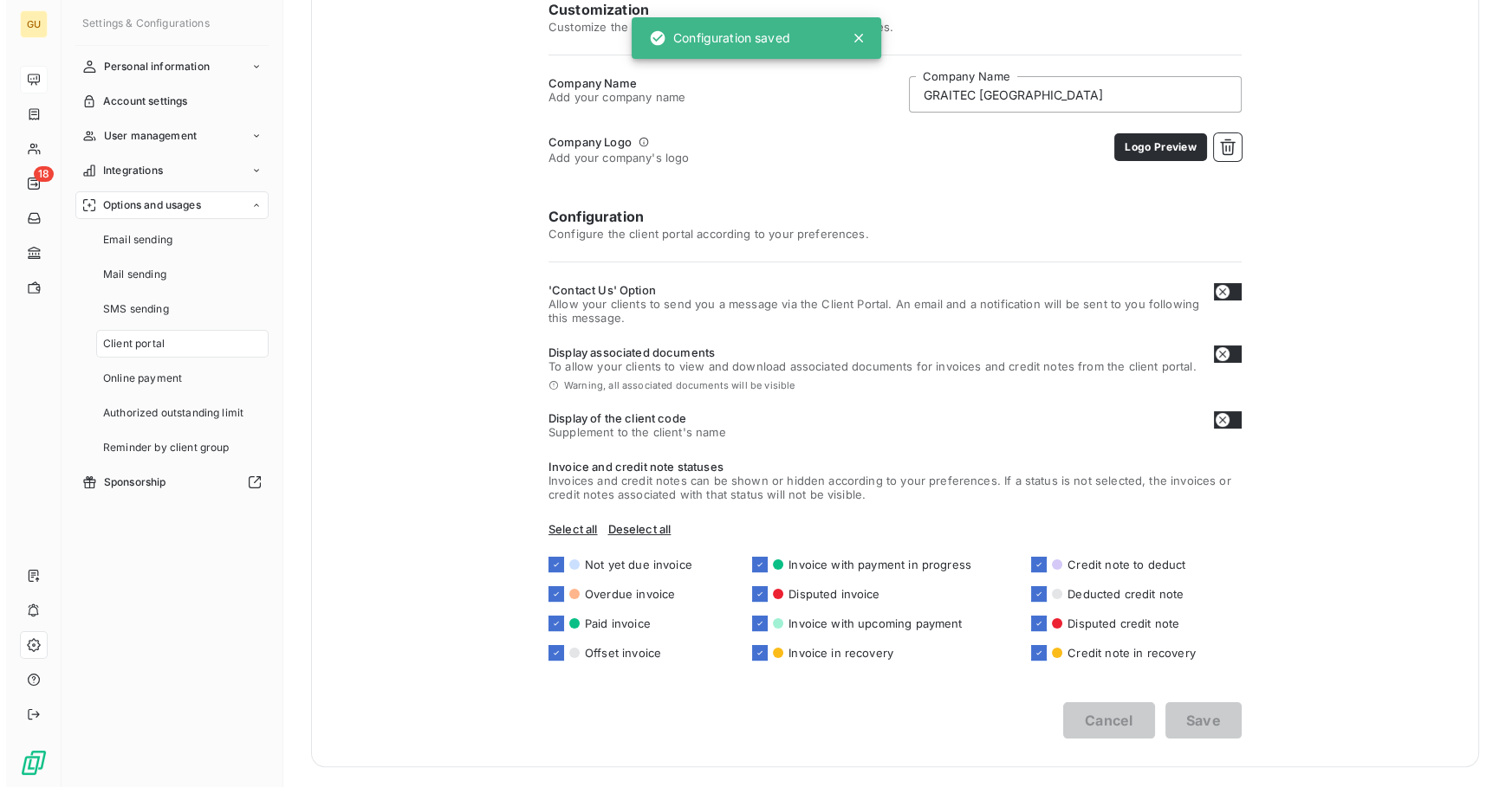
scroll to position [0, 0]
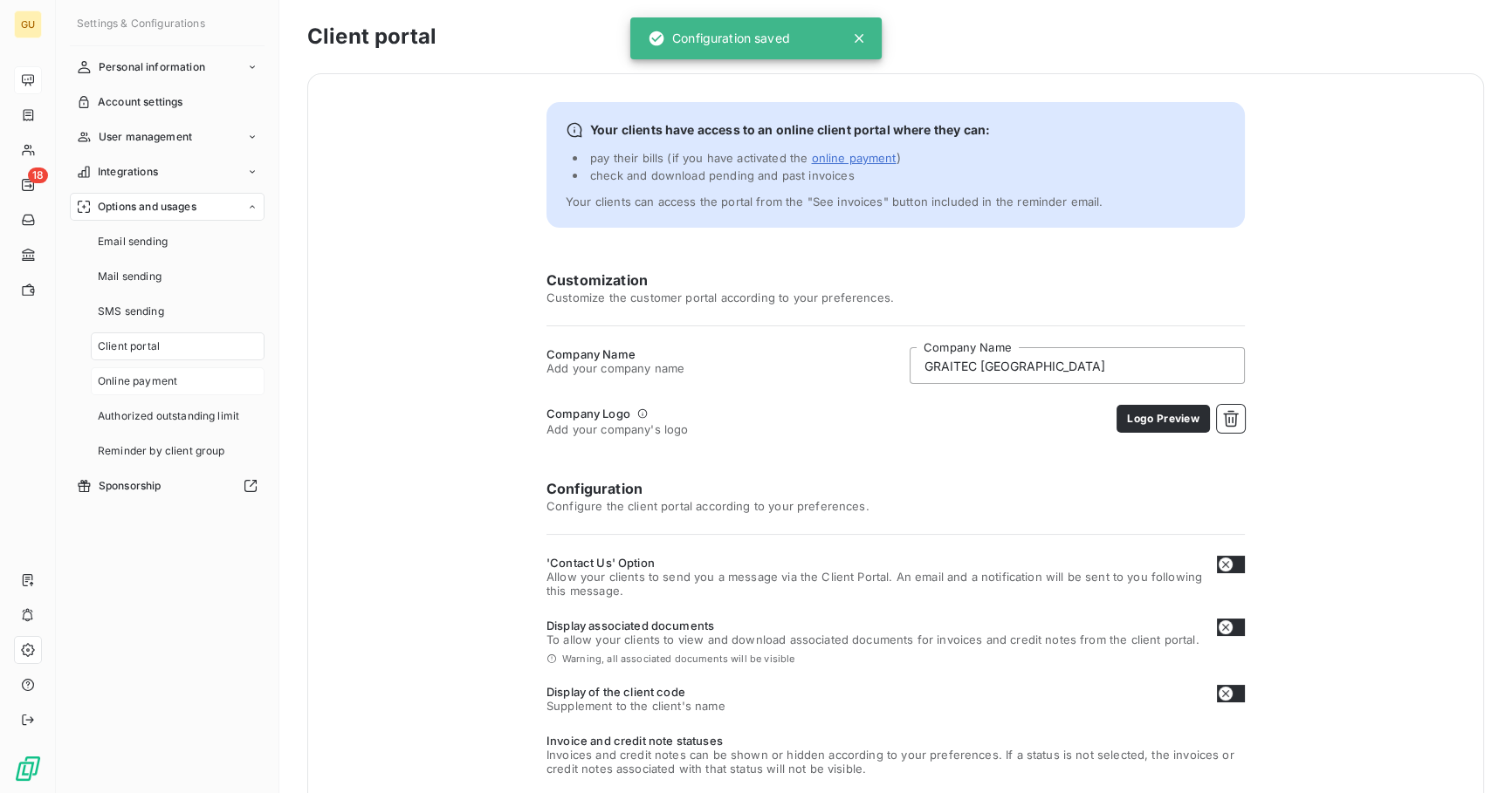
click at [152, 375] on span "Online payment" at bounding box center [138, 382] width 80 height 16
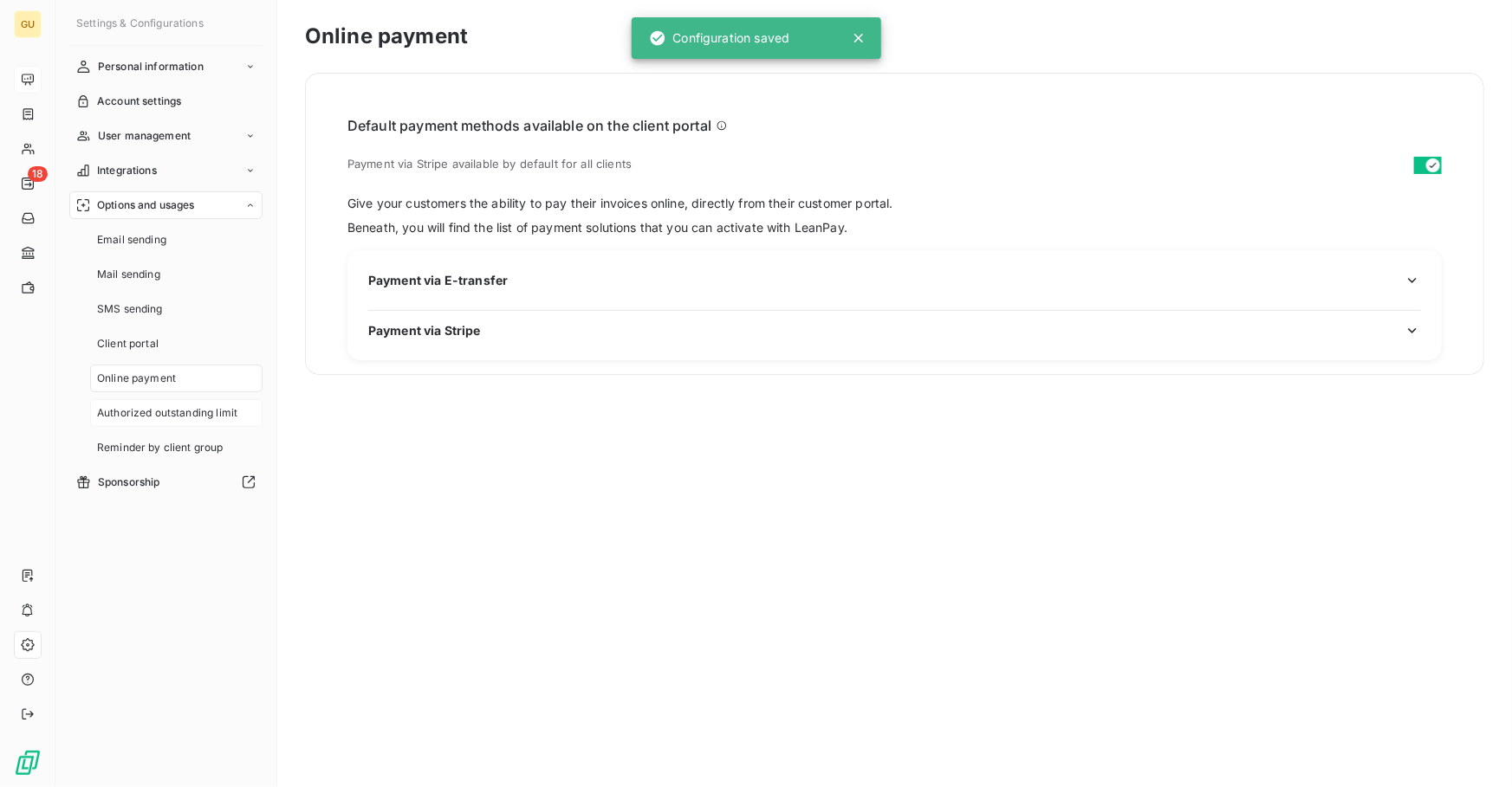
click at [152, 402] on div "Authorized outstanding limit" at bounding box center [176, 413] width 173 height 28
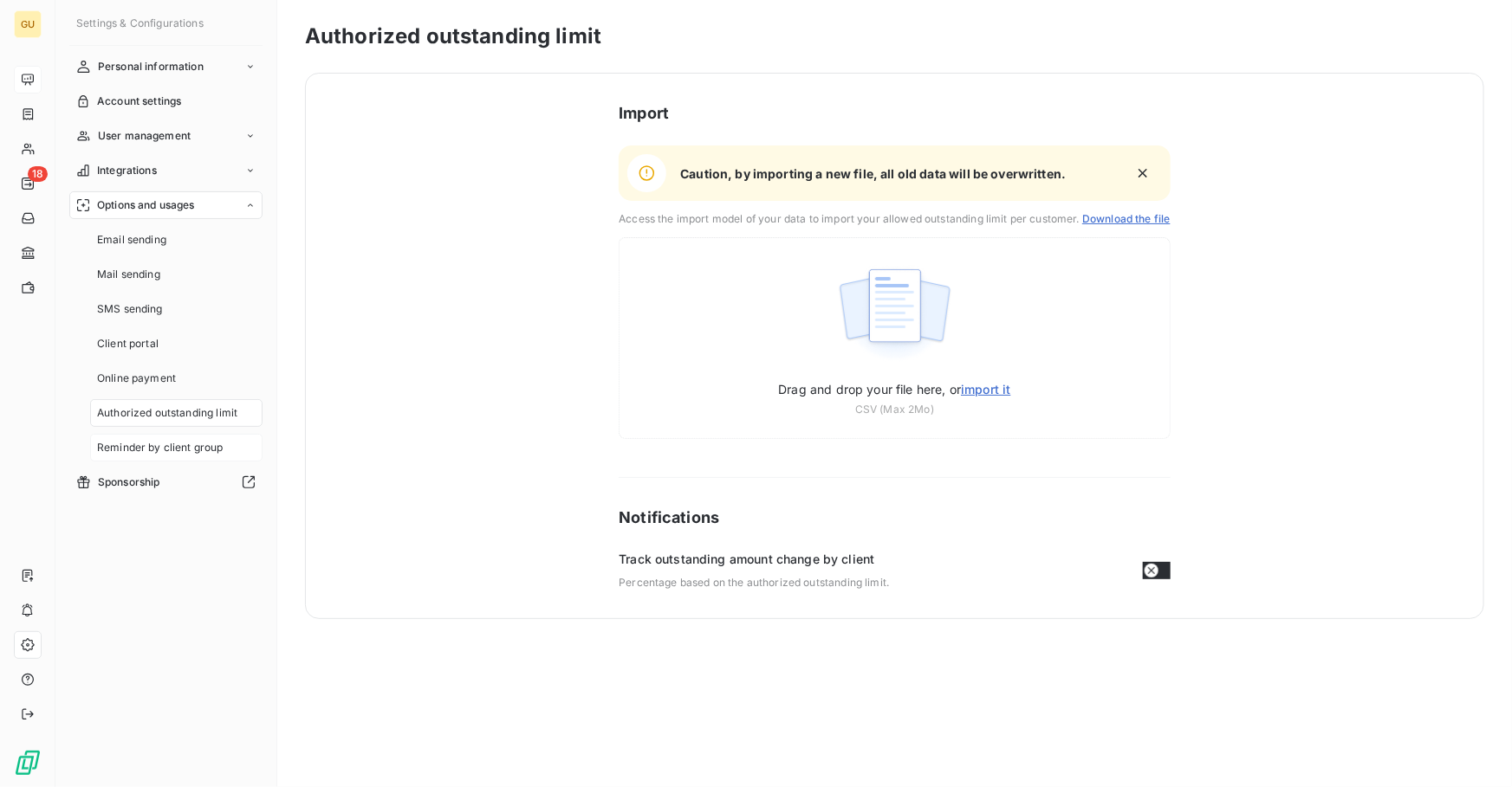
click at [151, 443] on span "Reminder by client group" at bounding box center [161, 448] width 127 height 16
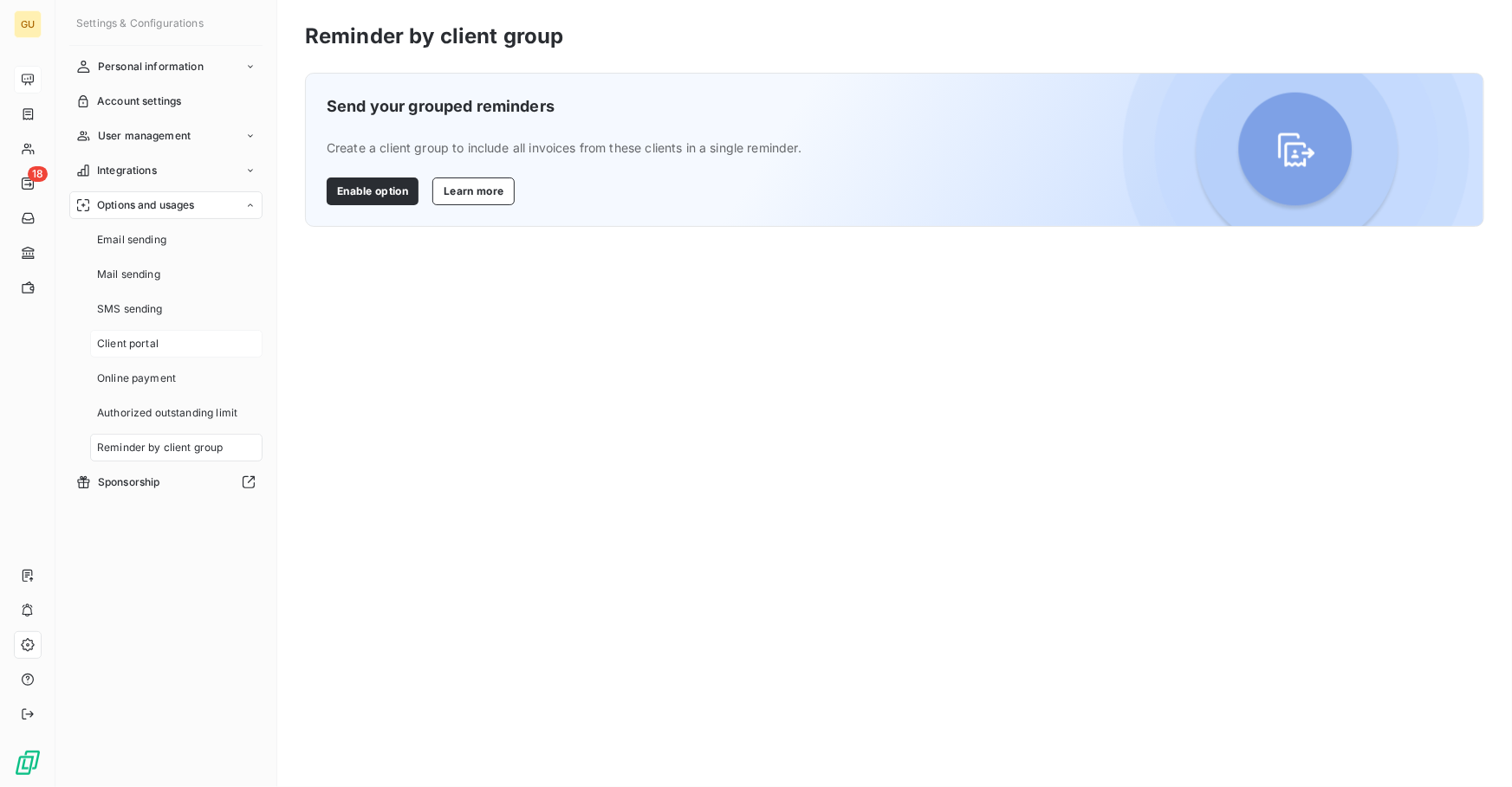
click at [140, 344] on span "Client portal" at bounding box center [128, 344] width 61 height 16
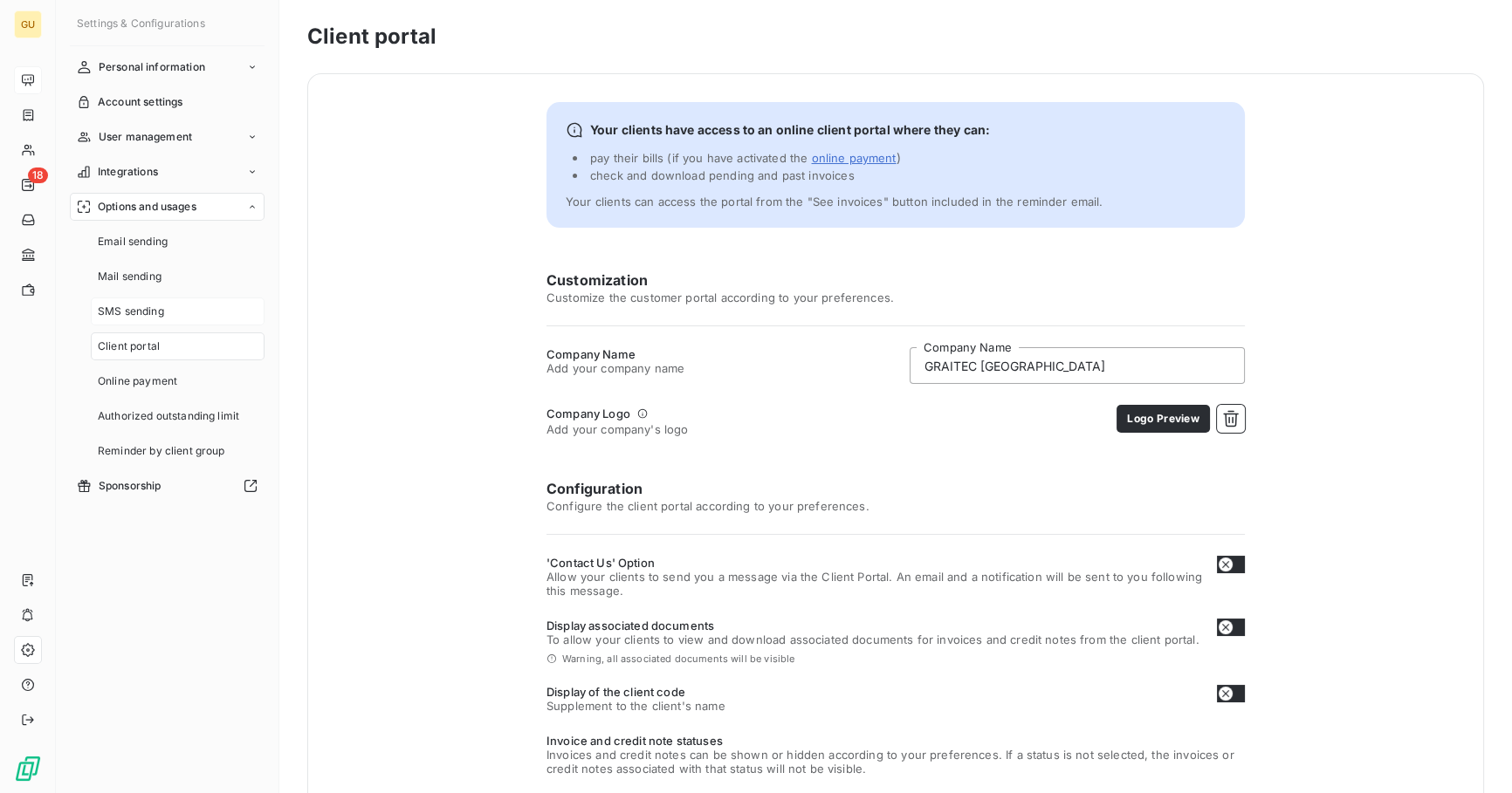
click at [142, 309] on span "SMS sending" at bounding box center [131, 312] width 66 height 16
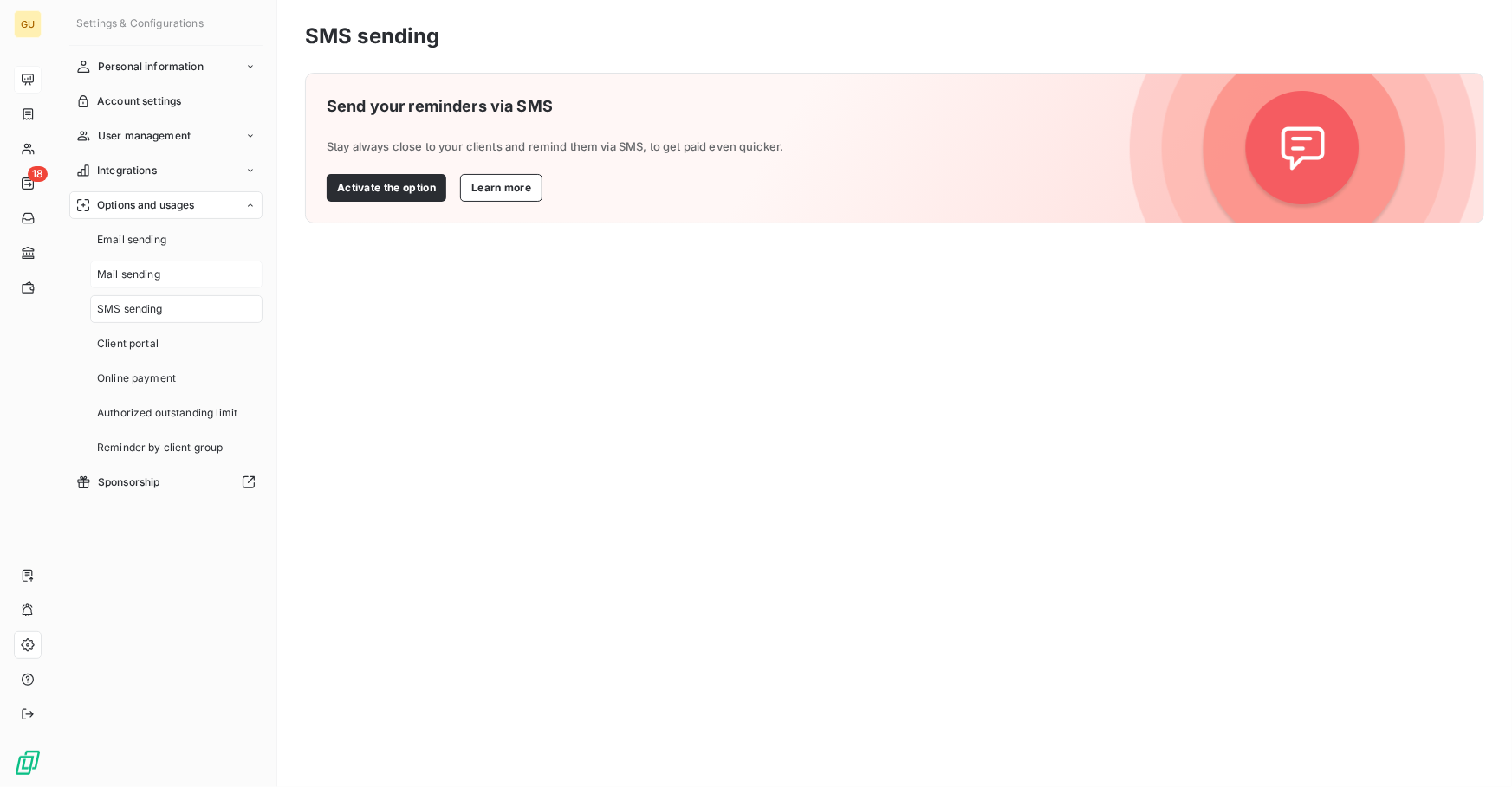
click at [145, 261] on div "Mail sending" at bounding box center [176, 275] width 173 height 28
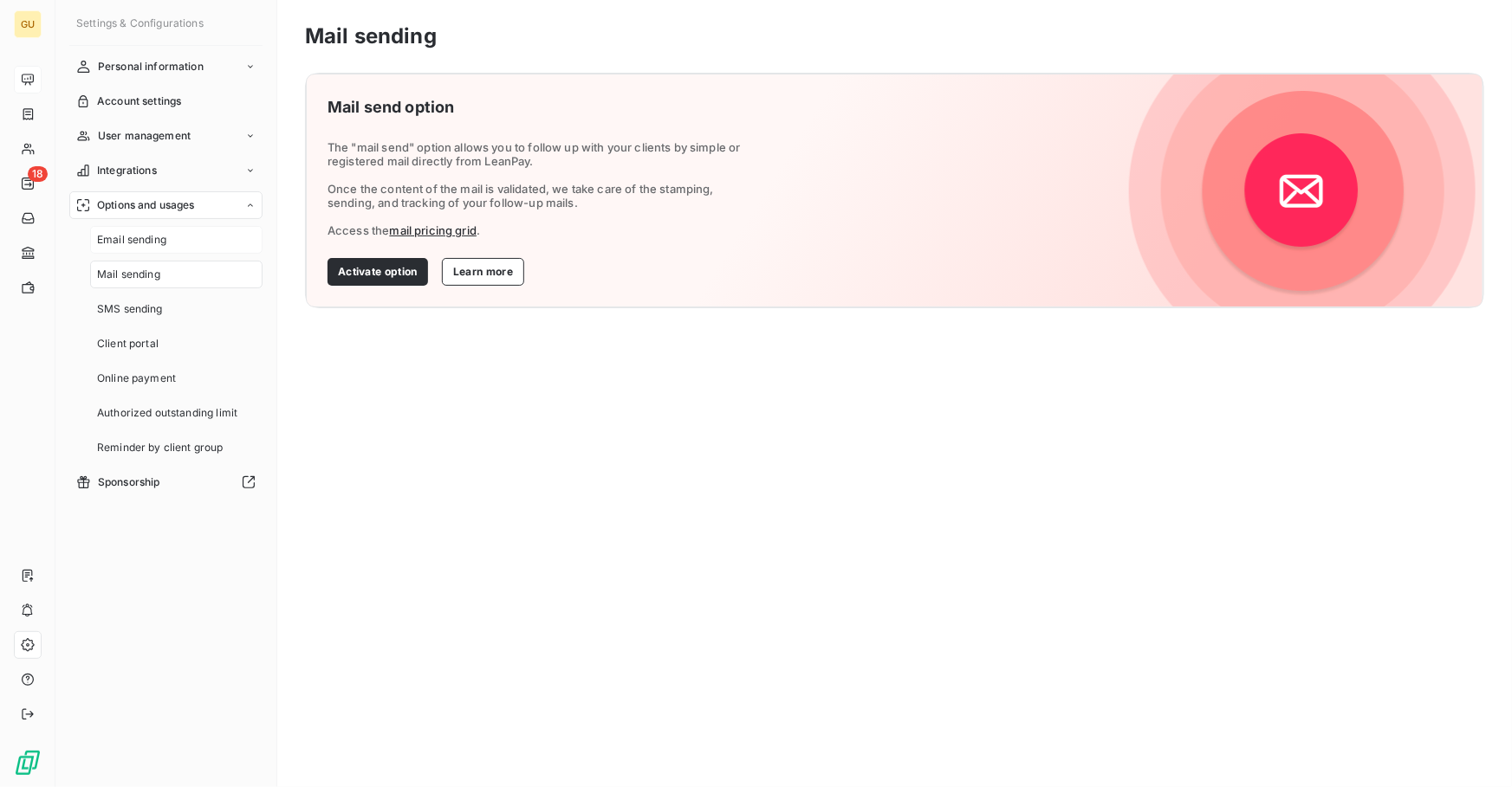
click at [147, 252] on div "Email sending" at bounding box center [176, 240] width 173 height 28
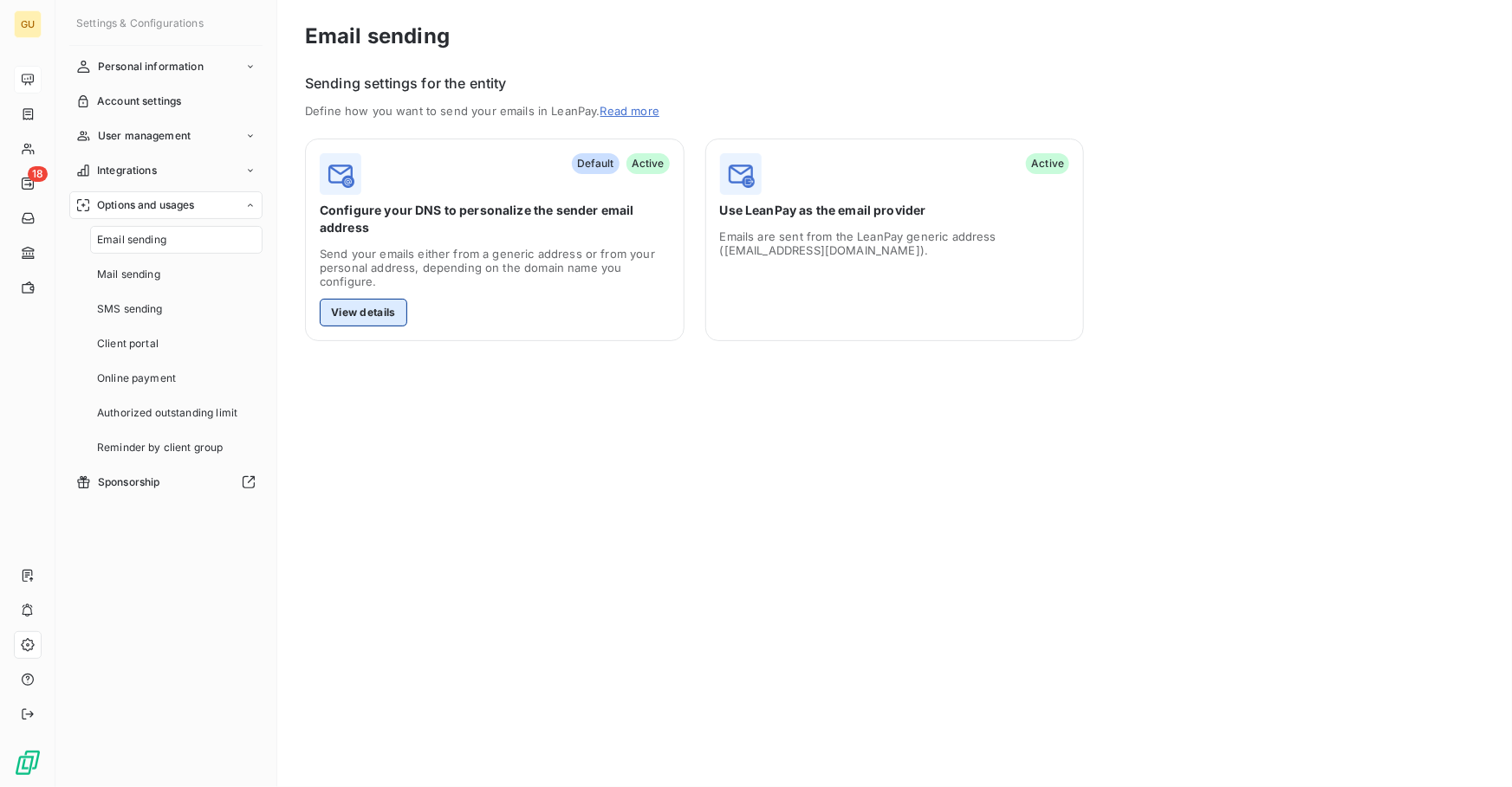
click at [356, 309] on button "View details" at bounding box center [364, 313] width 87 height 28
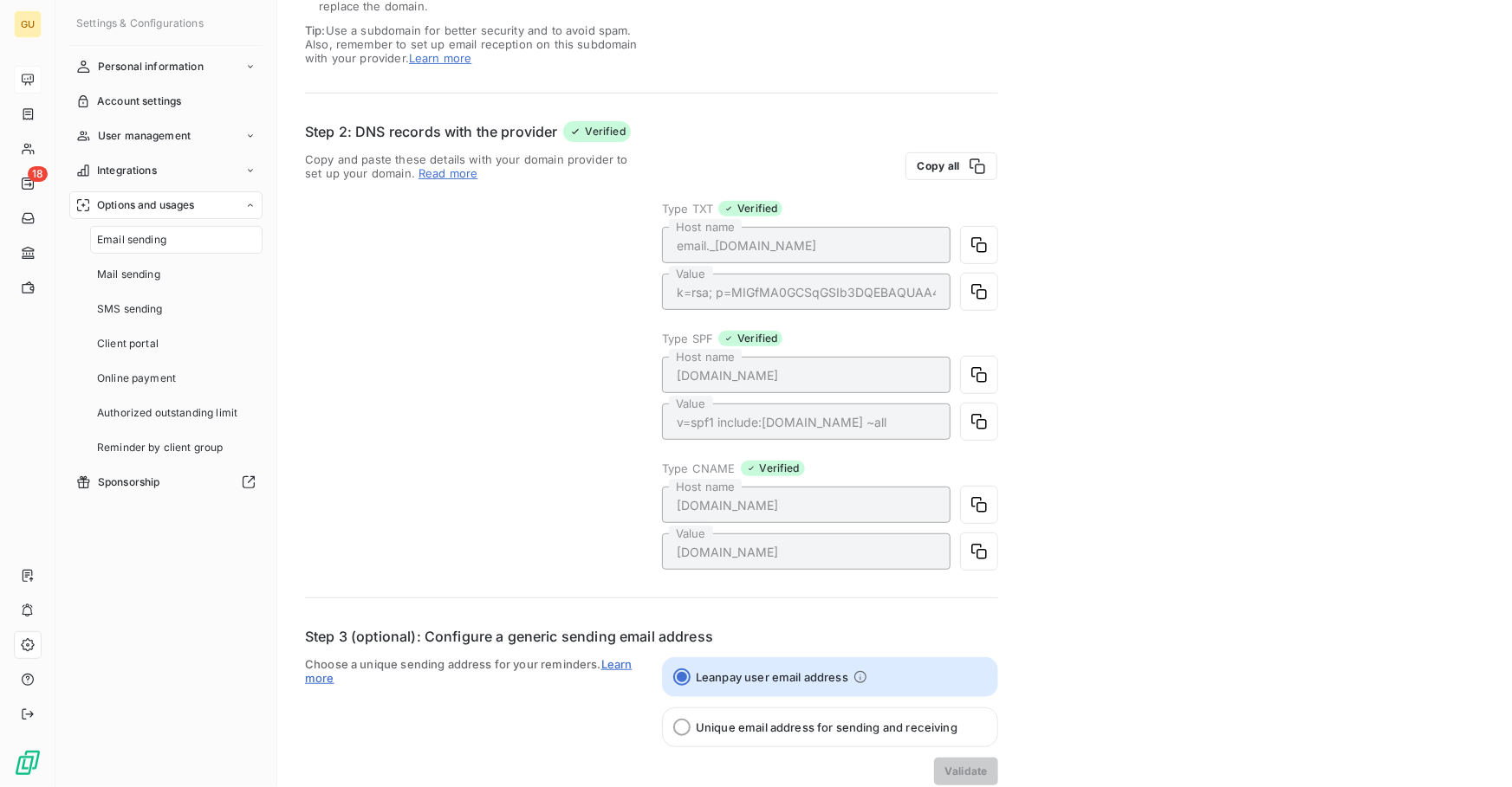
scroll to position [325, 0]
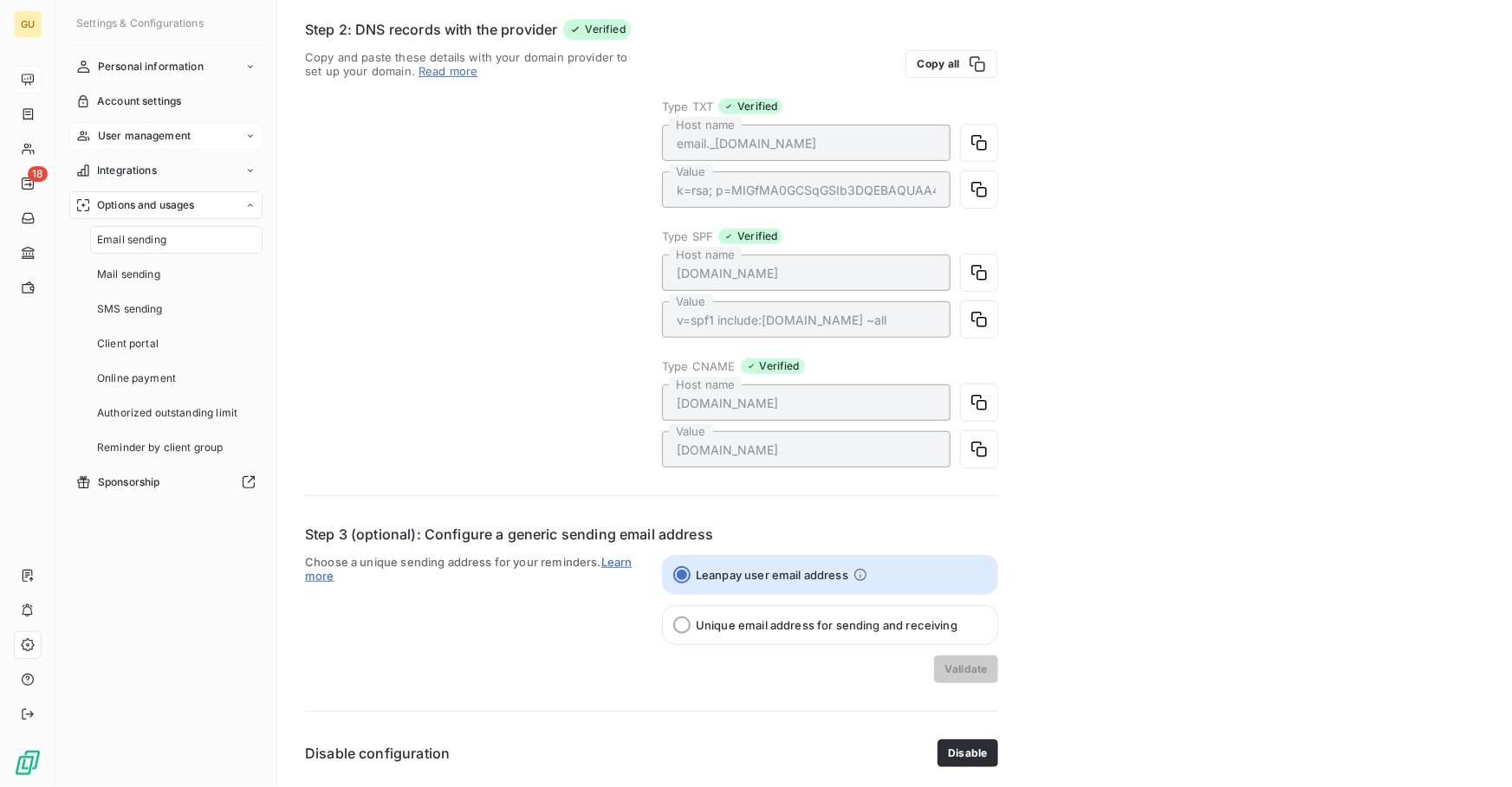
click at [118, 131] on span "User management" at bounding box center [145, 136] width 93 height 16
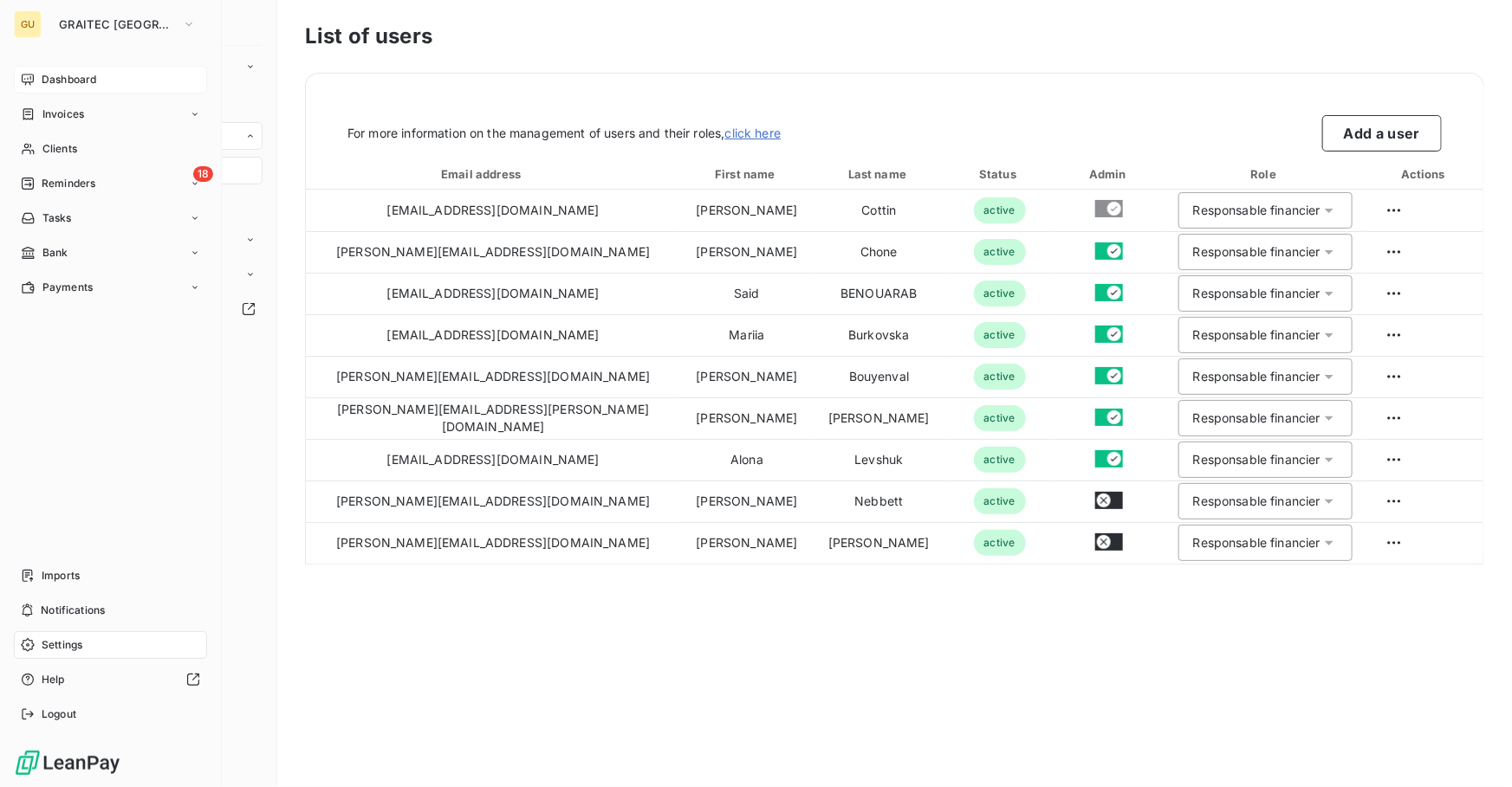
click at [58, 83] on span "Dashboard" at bounding box center [68, 80] width 55 height 16
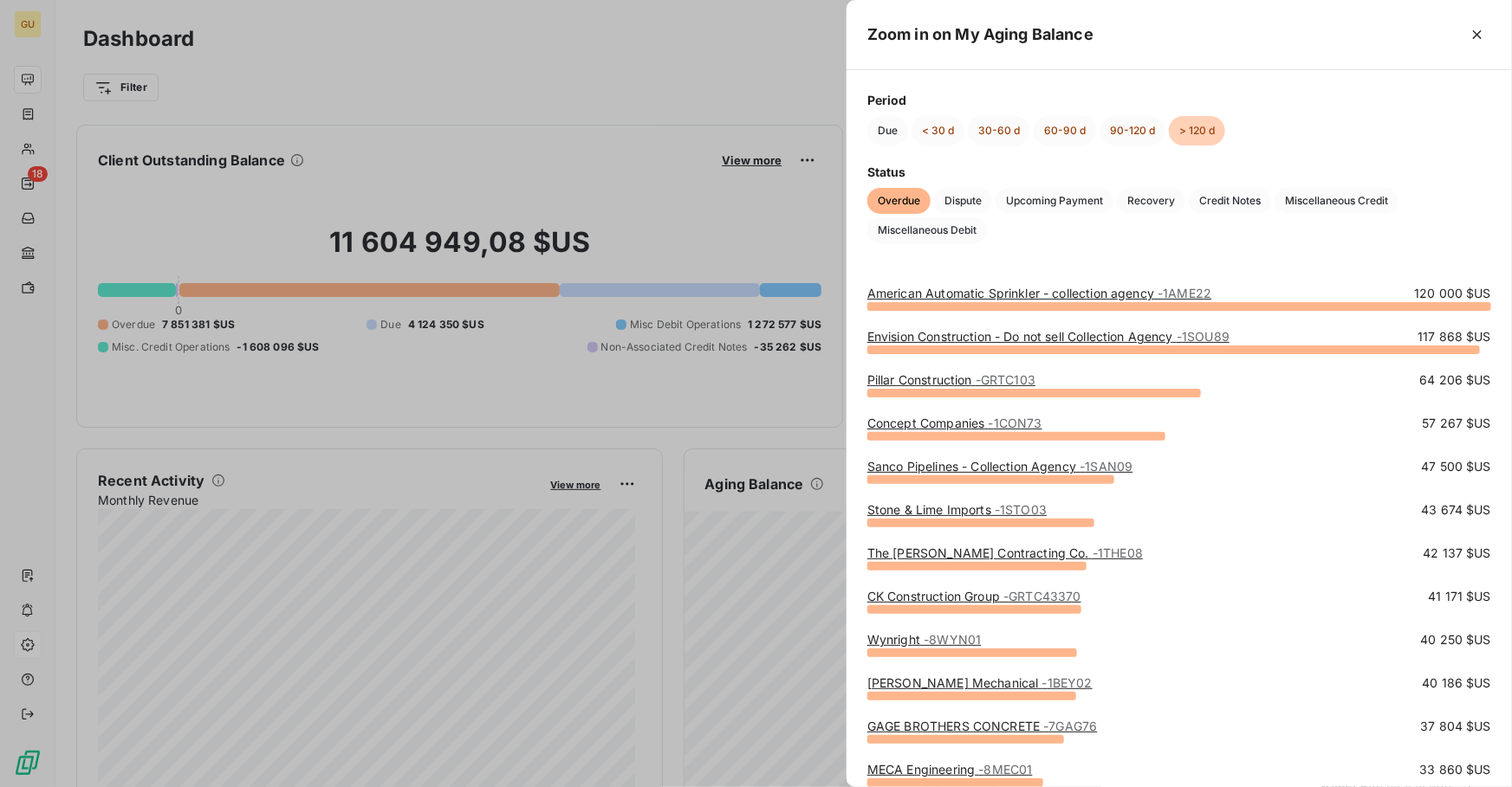
click at [985, 293] on link "American Automatic Sprinkler - collection agency - 1AME22" at bounding box center [1039, 292] width 344 height 15
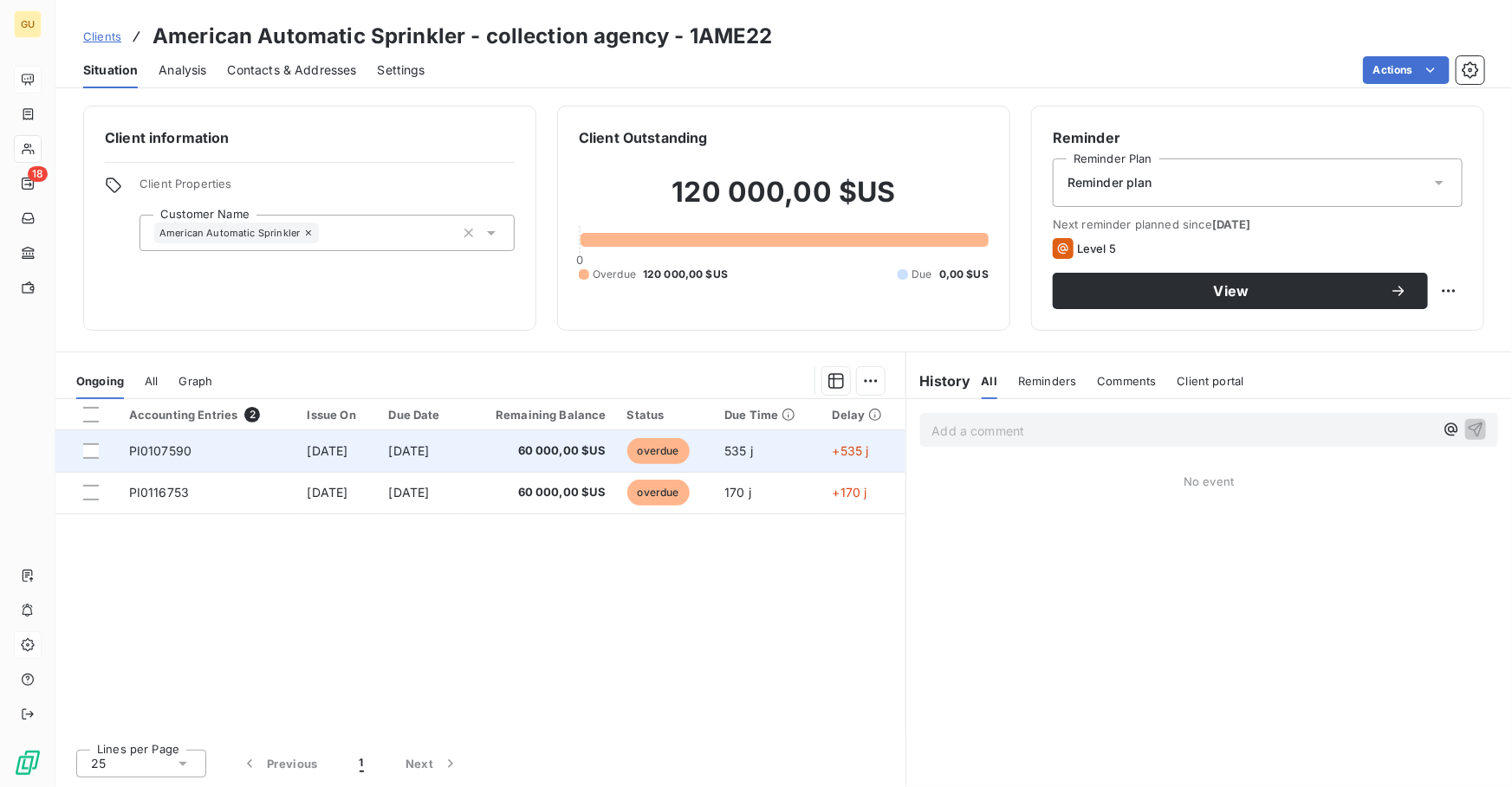
click at [307, 455] on span "[DATE]" at bounding box center [327, 450] width 41 height 15
